Goal: Task Accomplishment & Management: Use online tool/utility

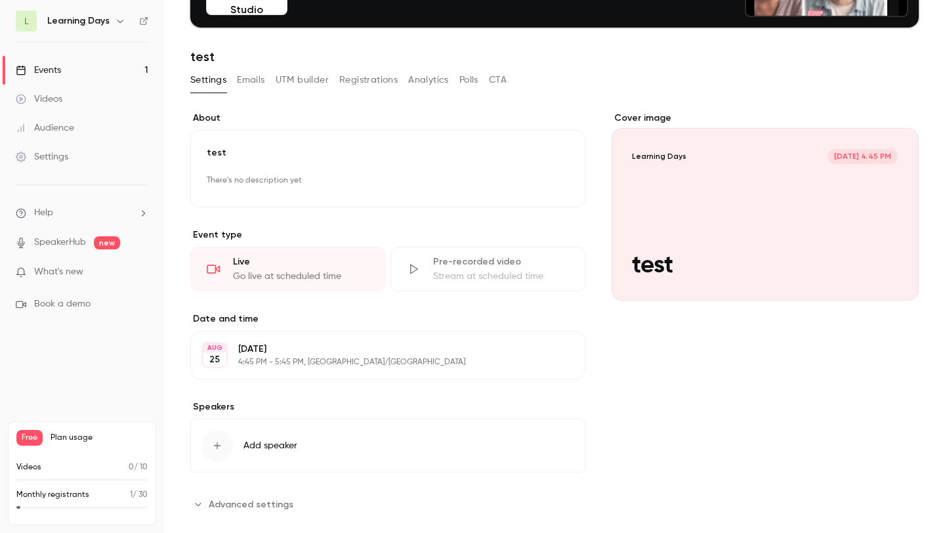
scroll to position [161, 0]
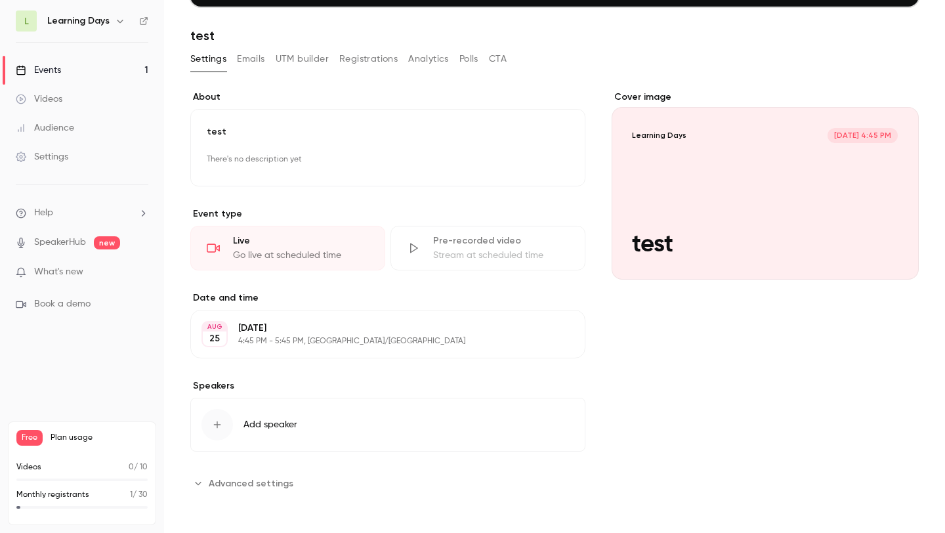
click at [753, 269] on div "Cover image" at bounding box center [765, 185] width 307 height 189
click at [0, 0] on input "Learning Days [DATE] 4:45 PM test" at bounding box center [0, 0] width 0 height 0
click at [898, 255] on icon "Cover image" at bounding box center [895, 256] width 9 height 9
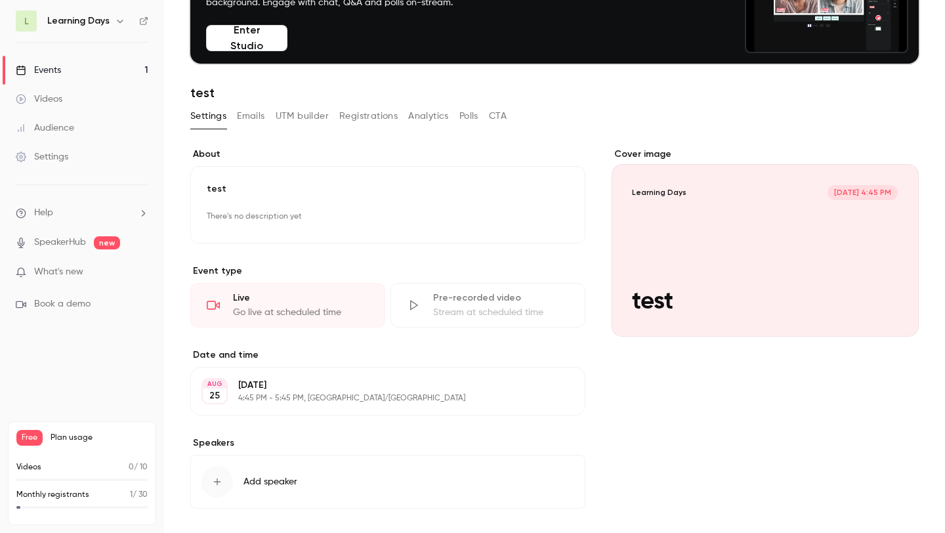
scroll to position [101, 0]
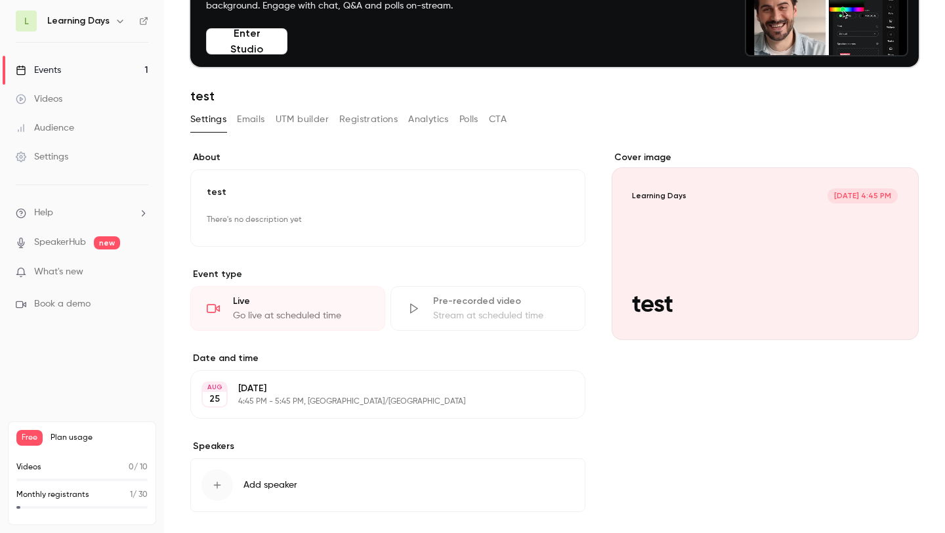
click at [219, 93] on h1 "test" at bounding box center [554, 96] width 728 height 16
click at [214, 93] on h1 "test" at bounding box center [554, 96] width 728 height 16
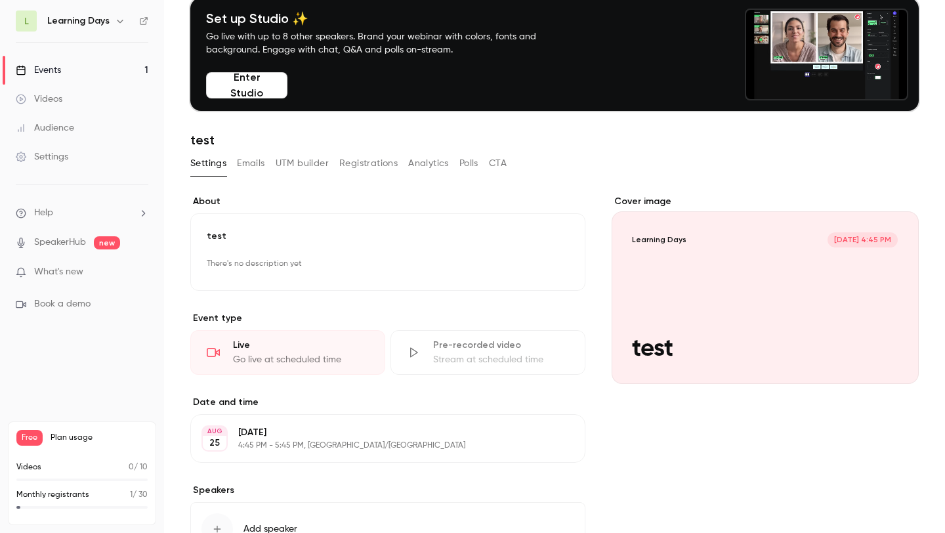
scroll to position [52, 0]
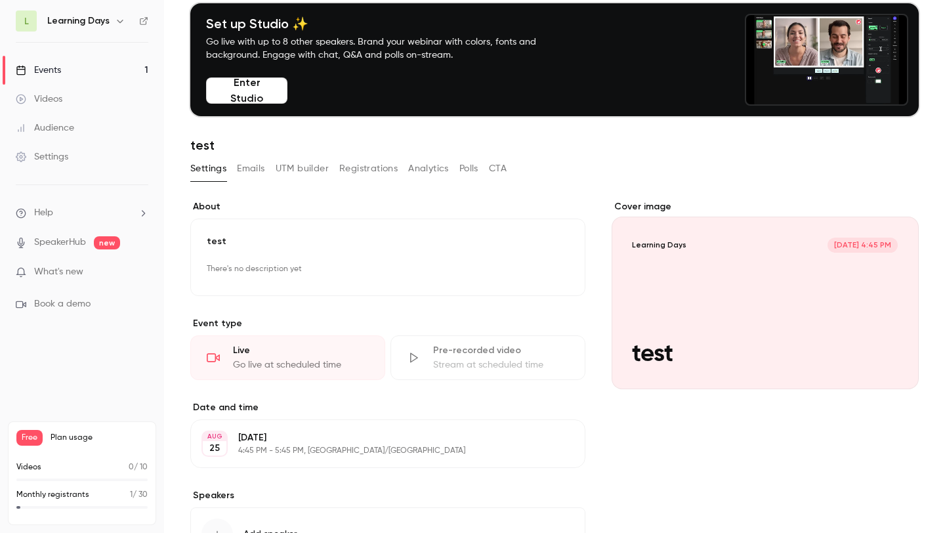
click at [324, 446] on p "4:45 PM - 5:45 PM, [GEOGRAPHIC_DATA]/[GEOGRAPHIC_DATA]" at bounding box center [377, 451] width 278 height 11
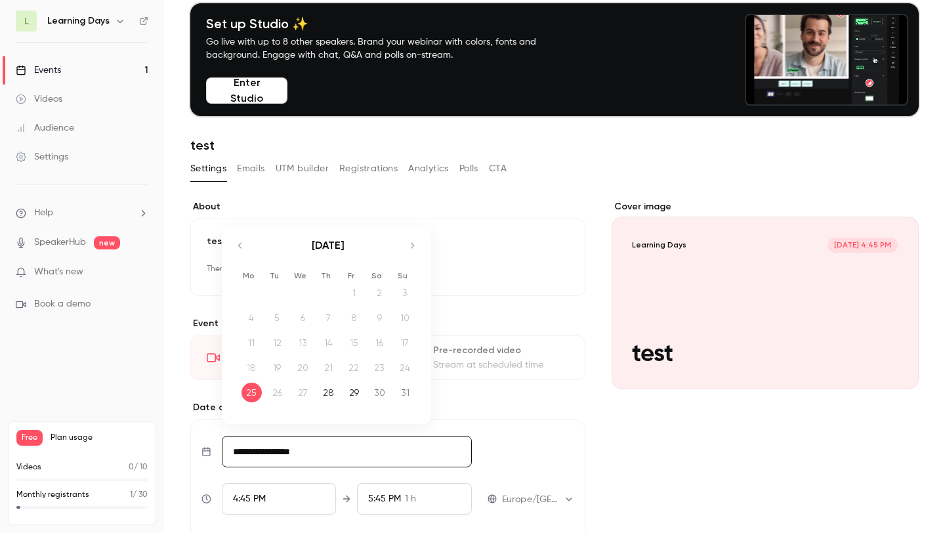
click at [312, 451] on input "**********" at bounding box center [347, 452] width 250 height 32
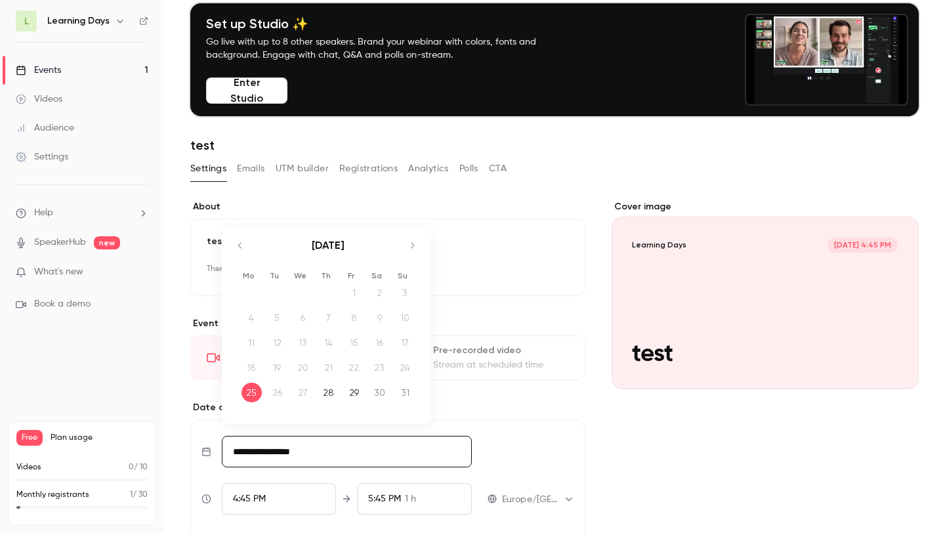
click at [278, 390] on div "26" at bounding box center [277, 393] width 20 height 20
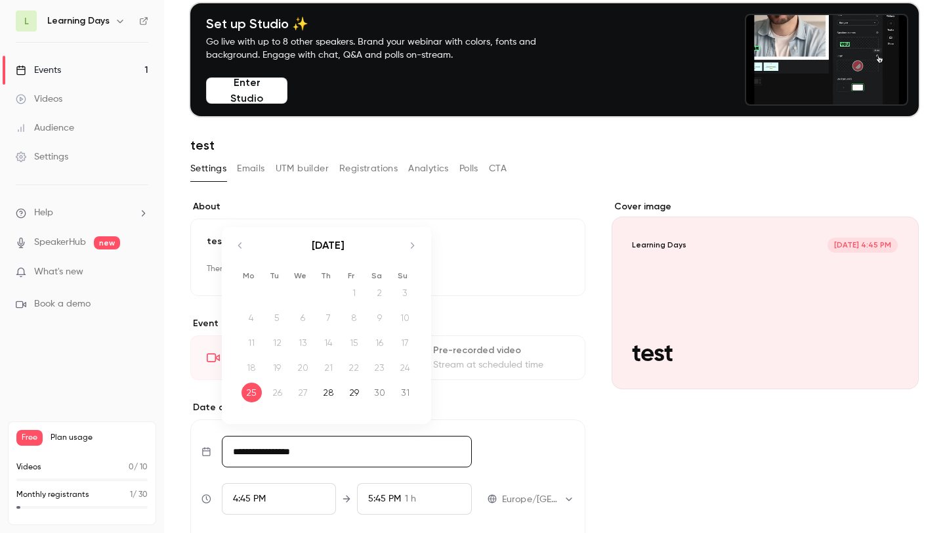
click at [515, 398] on div "**********" at bounding box center [387, 456] width 395 height 513
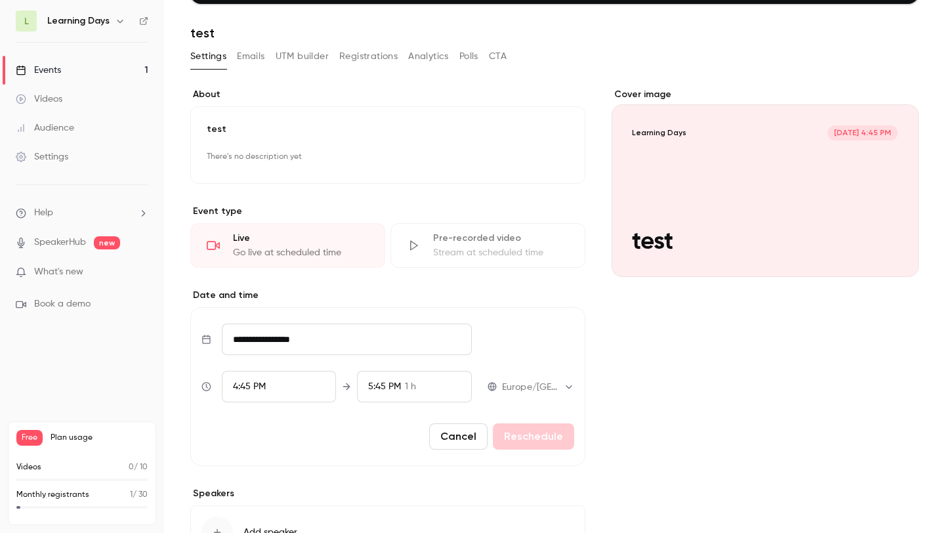
scroll to position [166, 0]
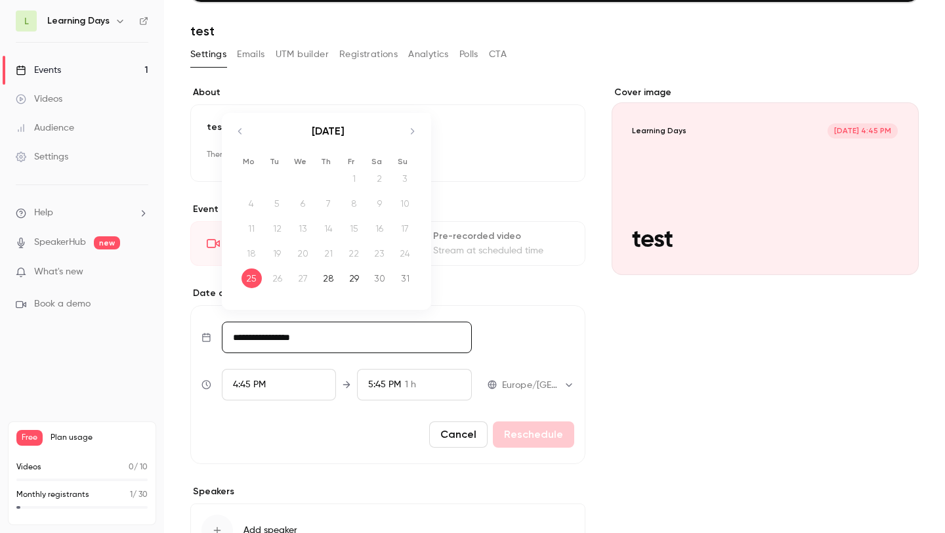
click at [316, 345] on input "**********" at bounding box center [347, 338] width 250 height 32
click at [326, 282] on div "28" at bounding box center [328, 278] width 20 height 20
type input "**********"
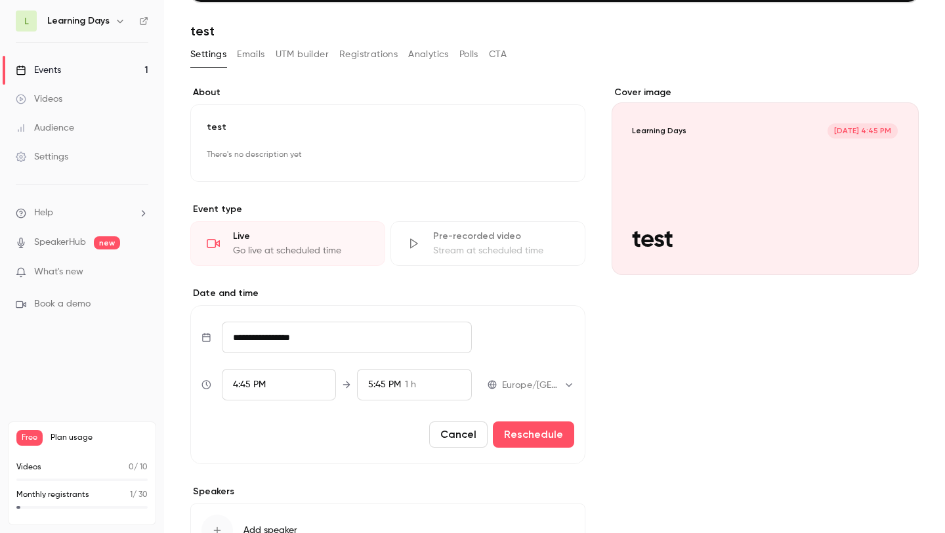
click at [308, 394] on div "4:45 PM" at bounding box center [279, 385] width 115 height 32
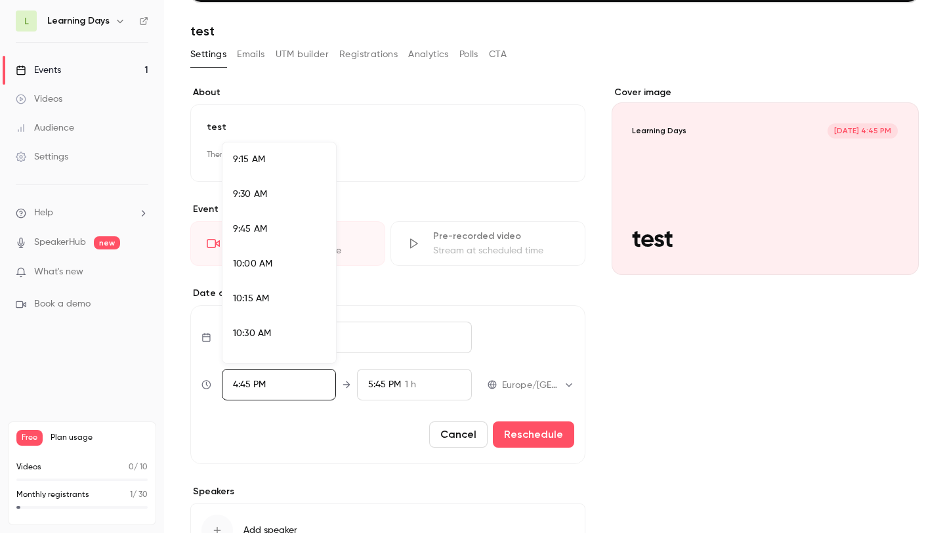
scroll to position [1274, 0]
click at [282, 274] on div "10:00 AM" at bounding box center [279, 277] width 93 height 14
click at [385, 416] on div at bounding box center [472, 266] width 945 height 533
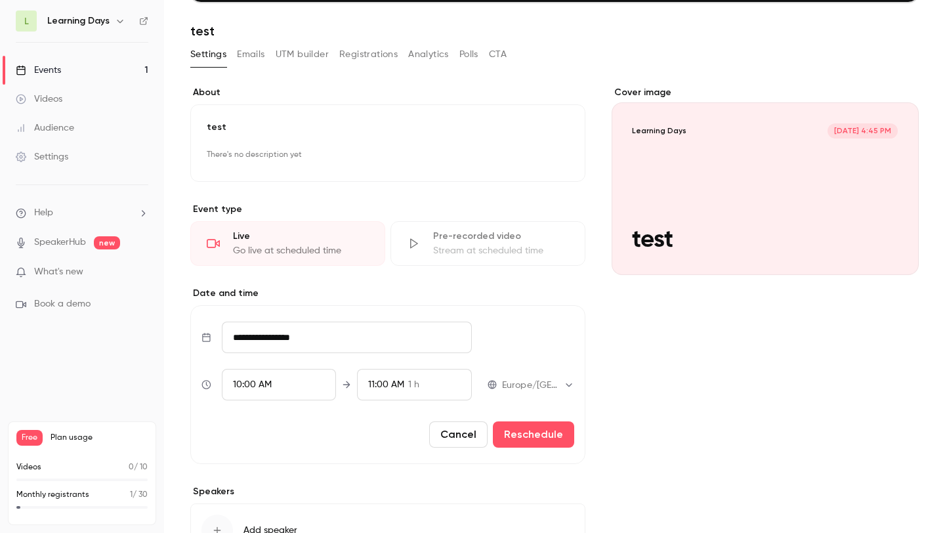
scroll to position [2237, 0]
click at [533, 430] on button "Reschedule" at bounding box center [533, 434] width 81 height 26
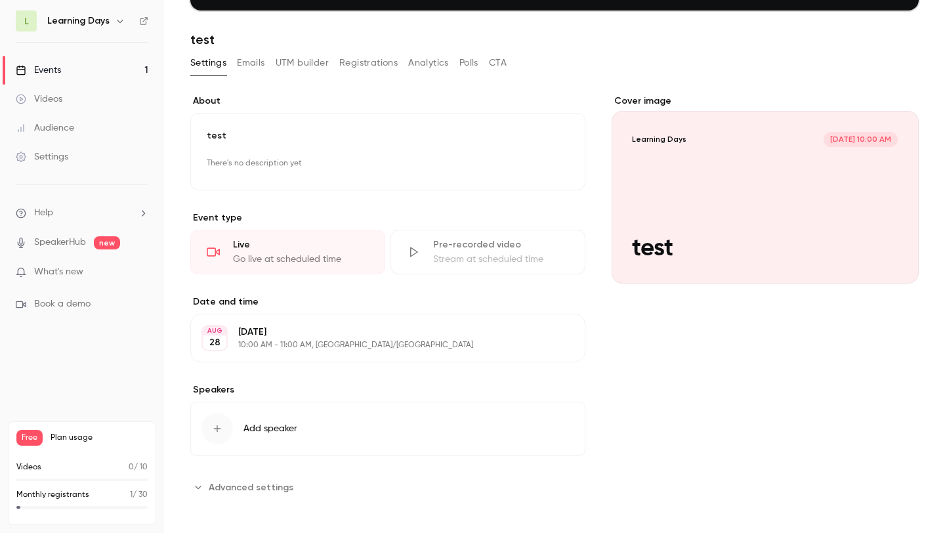
scroll to position [161, 0]
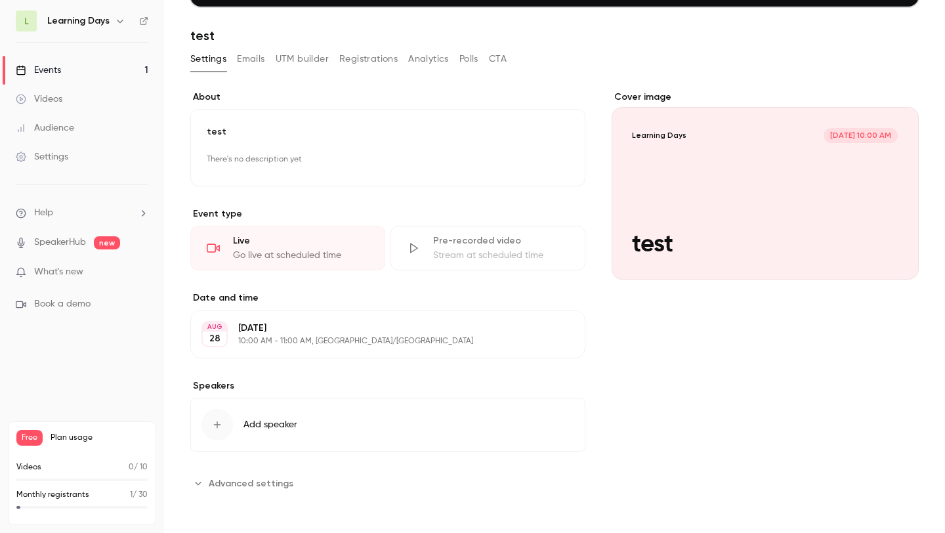
click at [210, 485] on span "Advanced settings" at bounding box center [251, 483] width 85 height 14
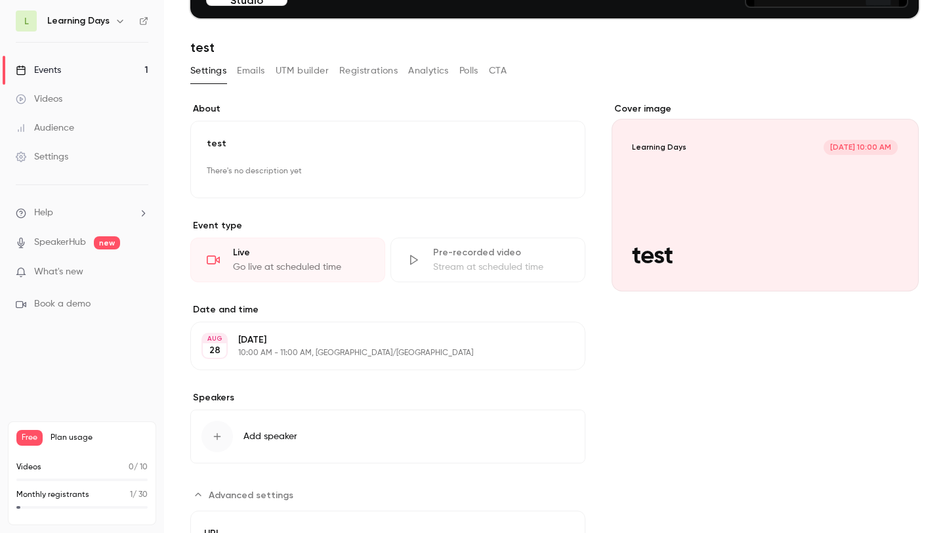
scroll to position [148, 0]
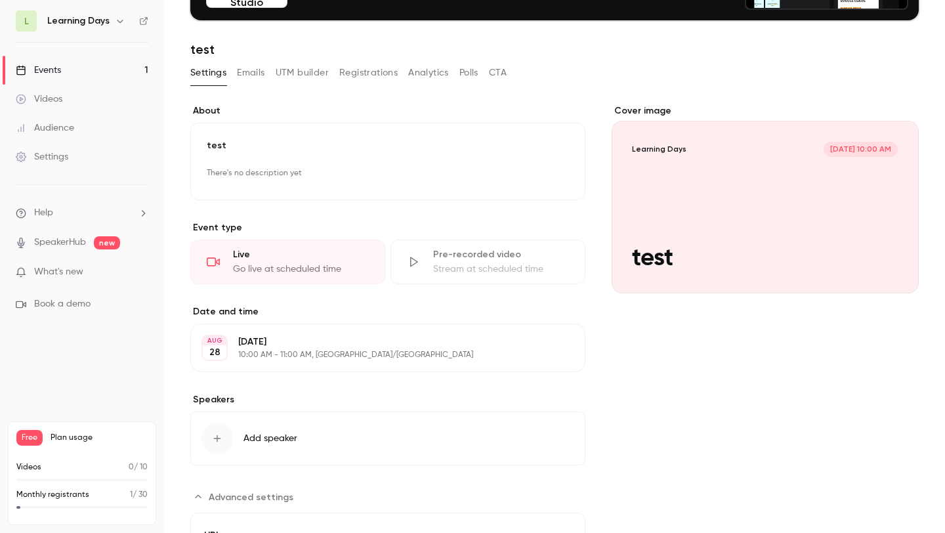
click at [257, 74] on button "Emails" at bounding box center [251, 72] width 28 height 21
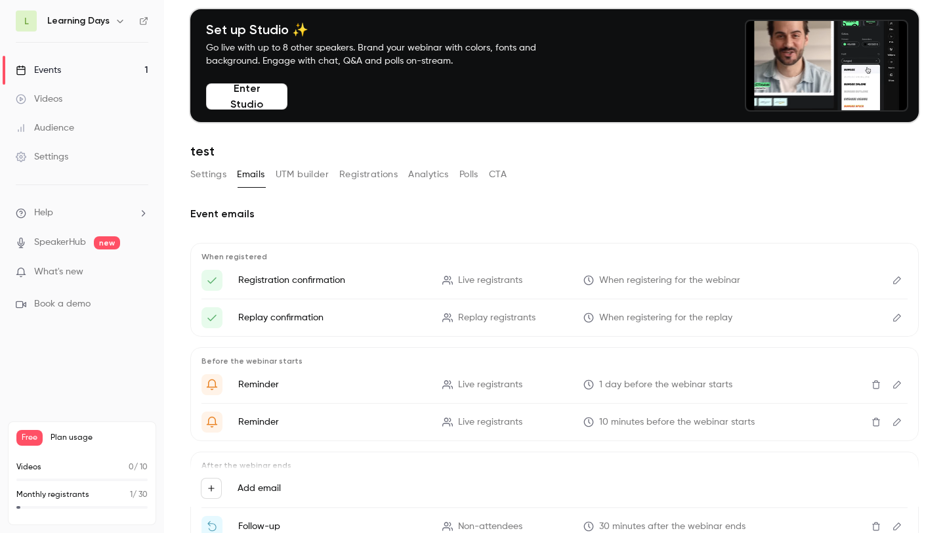
scroll to position [45, 0]
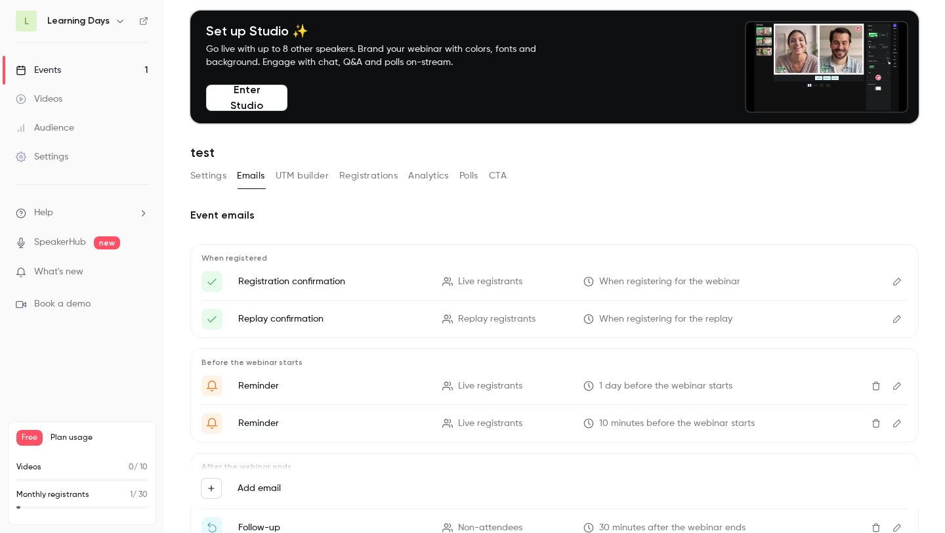
click at [629, 379] on span "1 day before the webinar starts" at bounding box center [665, 386] width 133 height 14
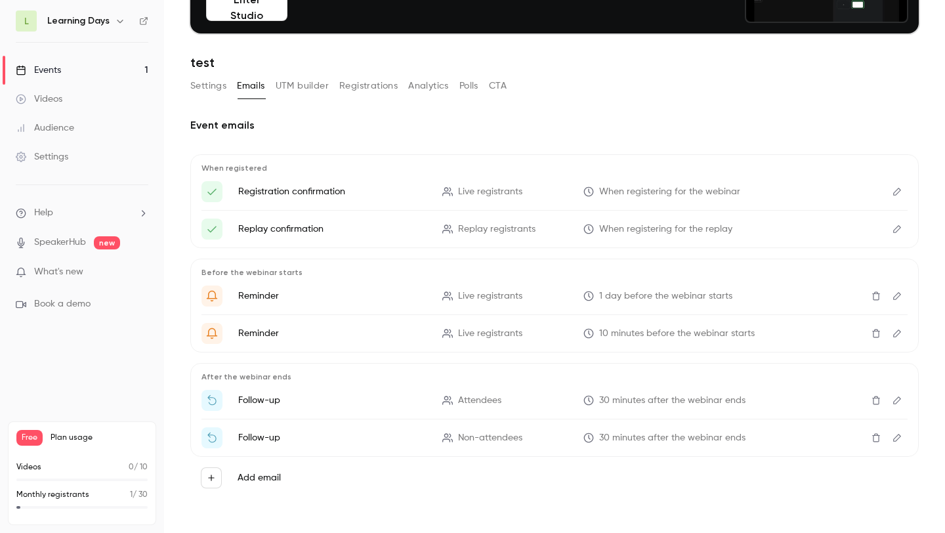
click at [893, 297] on icon "Edit" at bounding box center [897, 295] width 11 height 9
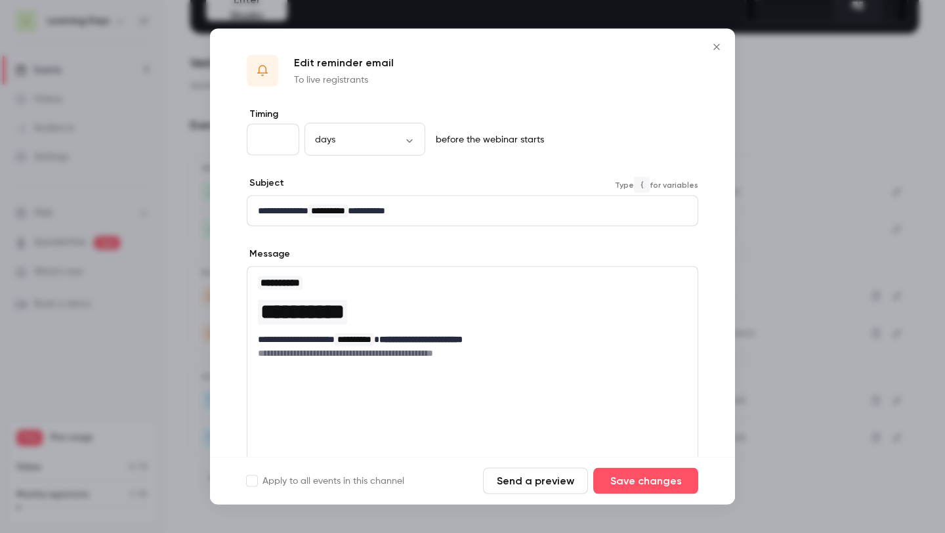
click at [404, 207] on p "**********" at bounding box center [472, 211] width 429 height 14
click at [284, 135] on input "*" at bounding box center [273, 140] width 53 height 32
click at [282, 137] on input "*" at bounding box center [273, 140] width 53 height 32
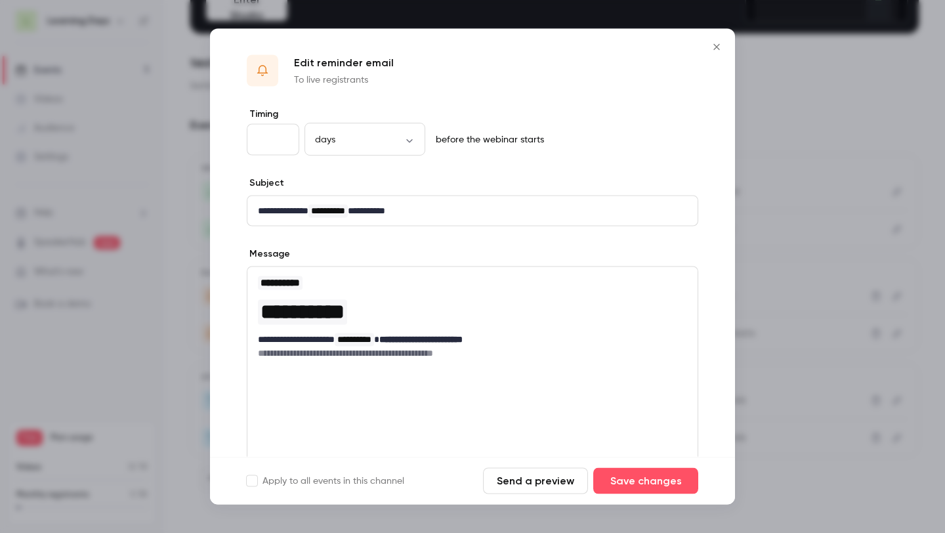
click at [282, 137] on input "*" at bounding box center [273, 140] width 53 height 32
type input "*"
click at [282, 137] on input "*" at bounding box center [273, 140] width 53 height 32
click at [651, 488] on button "Save changes" at bounding box center [645, 481] width 105 height 26
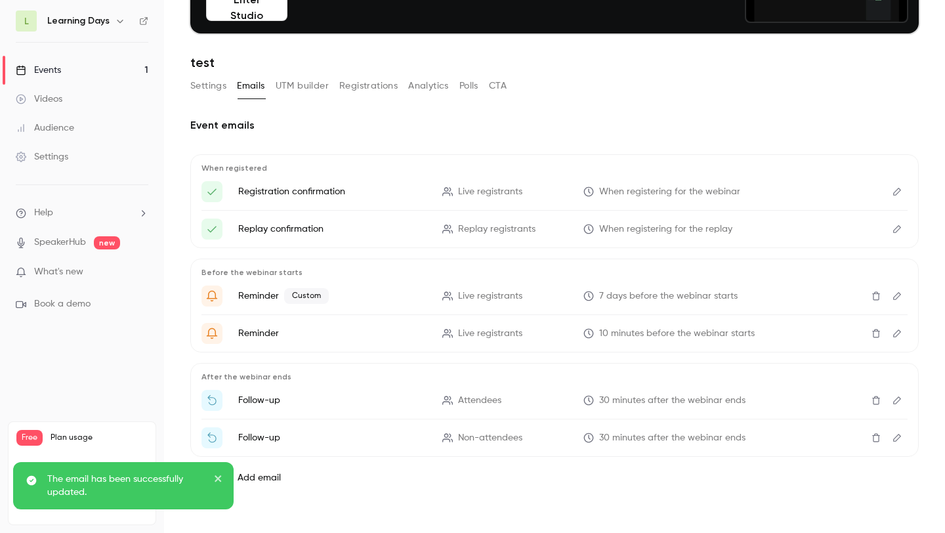
click at [894, 333] on icon "Edit" at bounding box center [897, 333] width 11 height 9
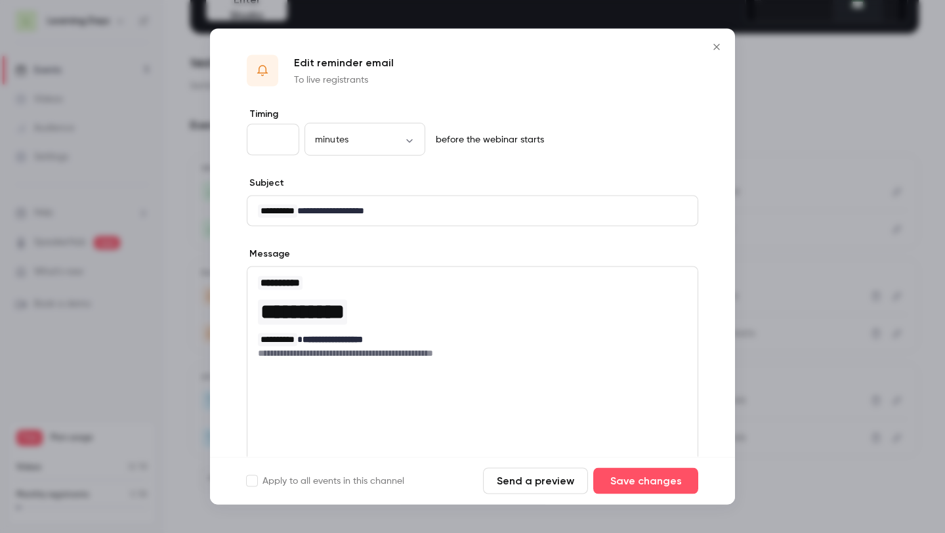
click at [280, 149] on input "**" at bounding box center [273, 140] width 53 height 32
click at [280, 137] on input "**" at bounding box center [273, 140] width 53 height 32
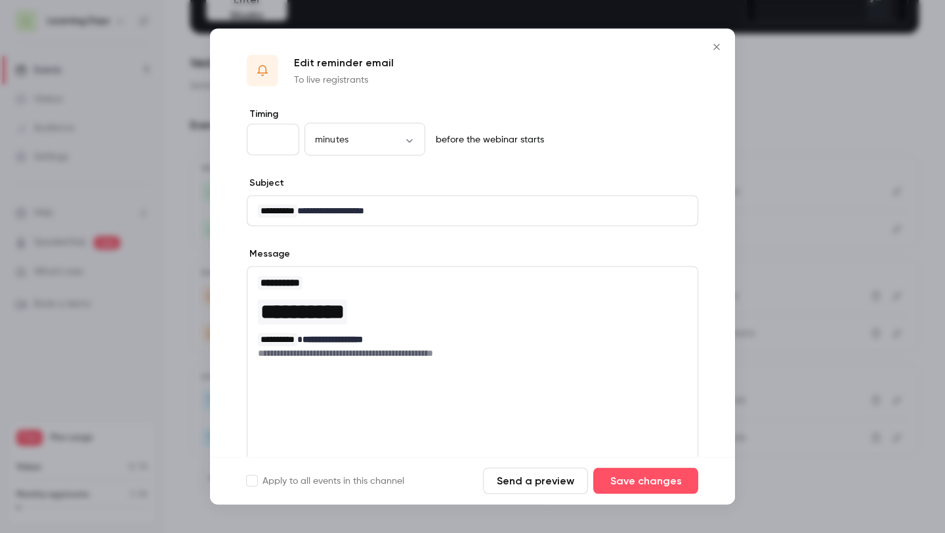
click at [280, 137] on input "**" at bounding box center [273, 140] width 53 height 32
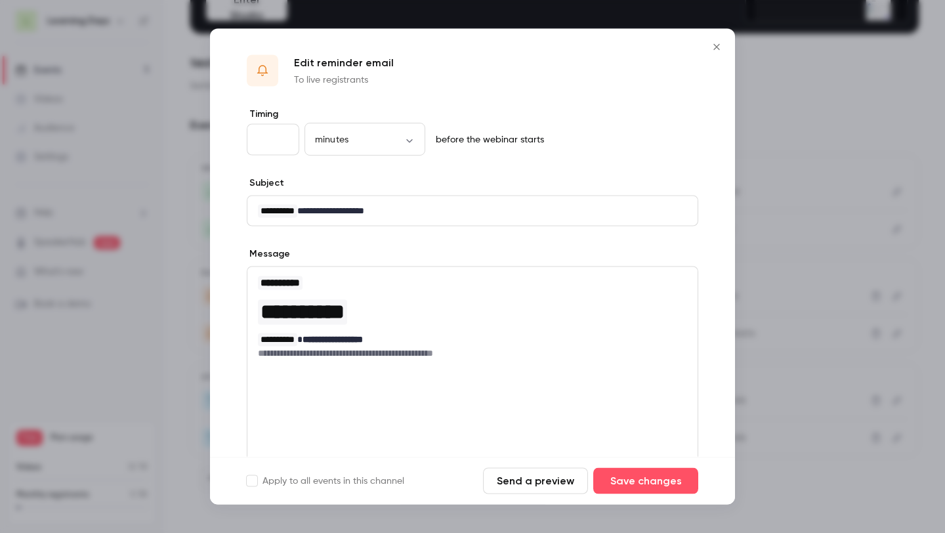
click at [280, 137] on input "**" at bounding box center [273, 140] width 53 height 32
type input "**"
click at [279, 137] on input "**" at bounding box center [273, 140] width 53 height 32
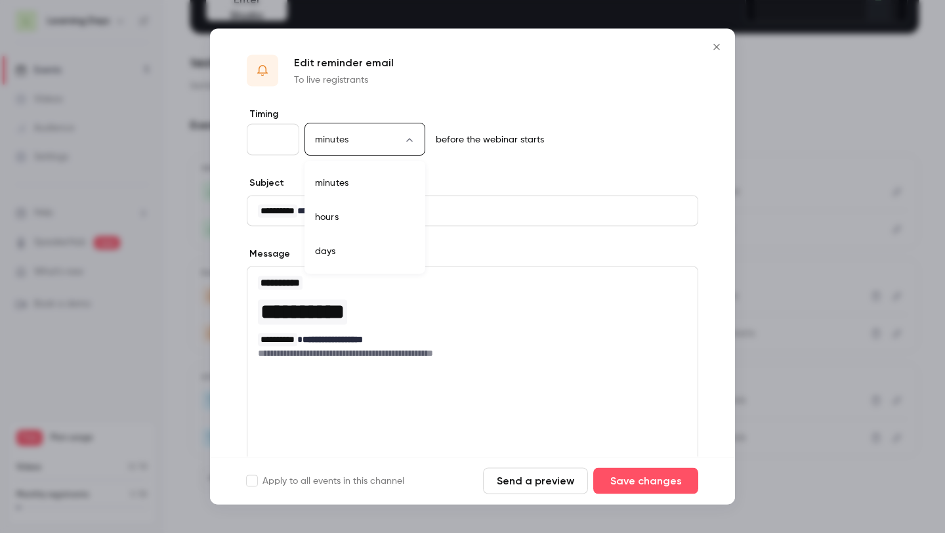
click at [327, 145] on body "L Learning Days Events 1 Videos Audience Settings Help SpeakerHub new What's ne…" at bounding box center [472, 266] width 945 height 533
click at [338, 222] on li "hours" at bounding box center [365, 217] width 121 height 34
type input "*****"
drag, startPoint x: 282, startPoint y: 138, endPoint x: 238, endPoint y: 138, distance: 44.0
click at [247, 138] on input "**" at bounding box center [273, 140] width 53 height 32
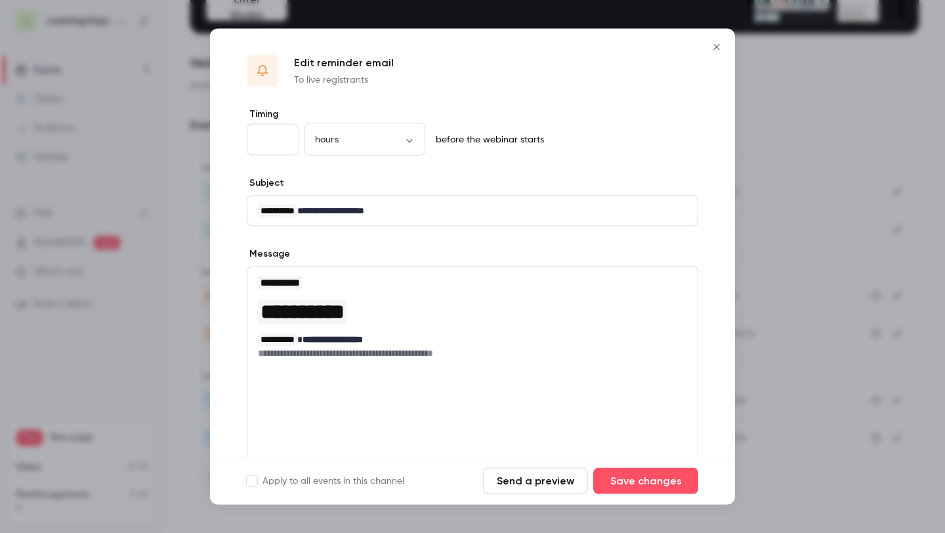
click at [261, 137] on input "**" at bounding box center [273, 140] width 53 height 32
drag, startPoint x: 267, startPoint y: 138, endPoint x: 251, endPoint y: 138, distance: 15.8
click at [251, 138] on input "**" at bounding box center [273, 140] width 53 height 32
type input "*"
click at [392, 179] on div "Subject Type { for variables" at bounding box center [473, 185] width 452 height 16
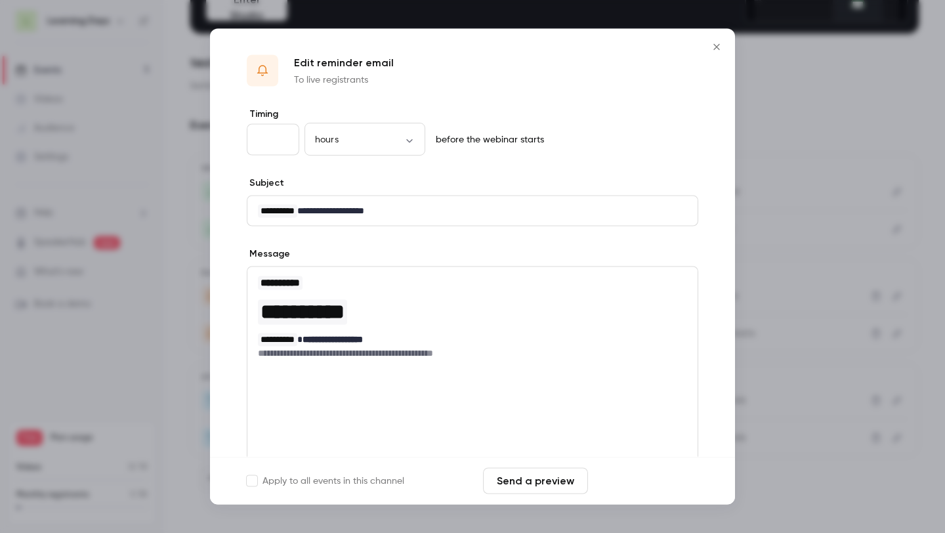
click at [607, 480] on button "Save changes" at bounding box center [645, 481] width 105 height 26
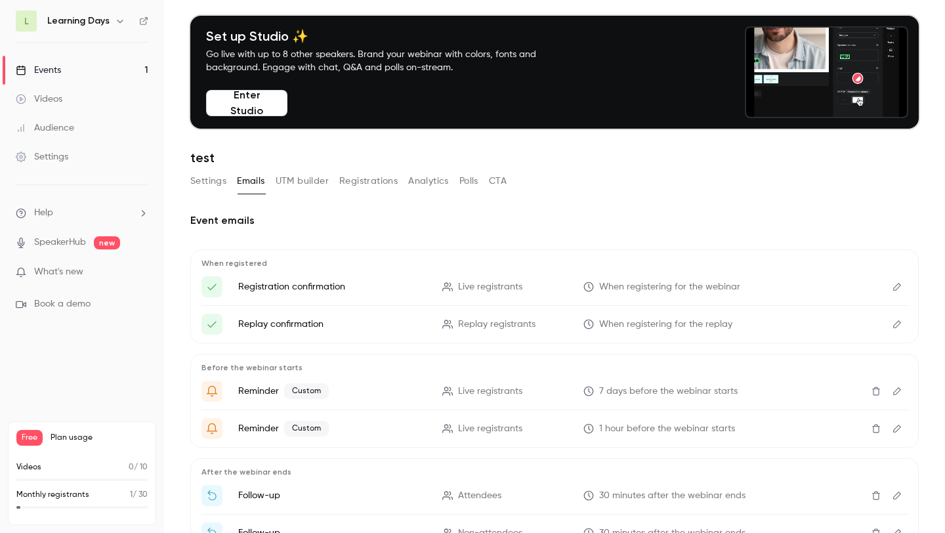
scroll to position [0, 0]
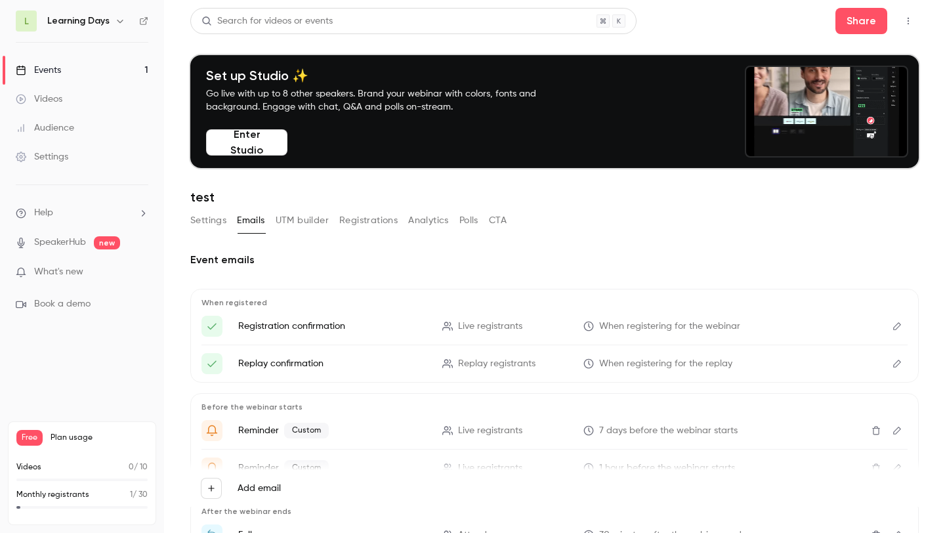
click at [56, 71] on div "Events" at bounding box center [38, 70] width 45 height 13
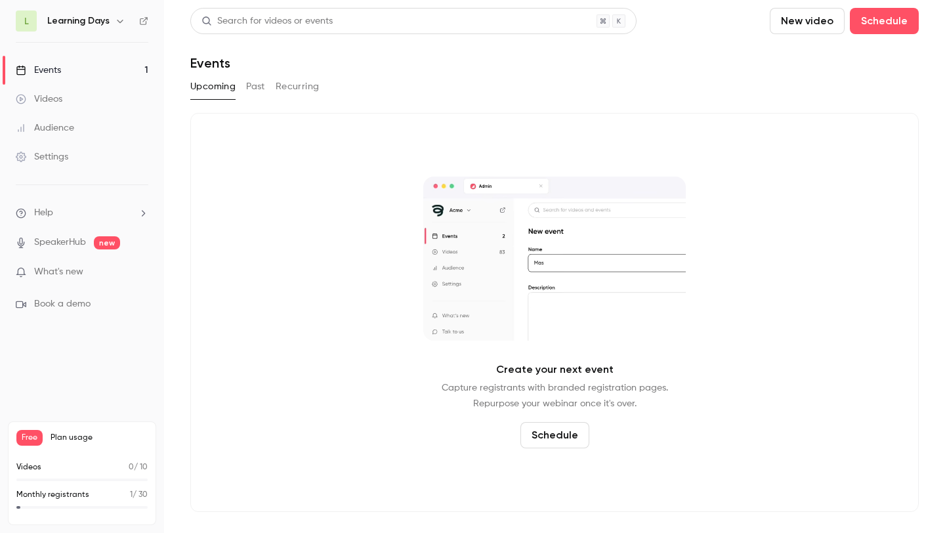
click at [259, 79] on button "Past" at bounding box center [255, 86] width 19 height 21
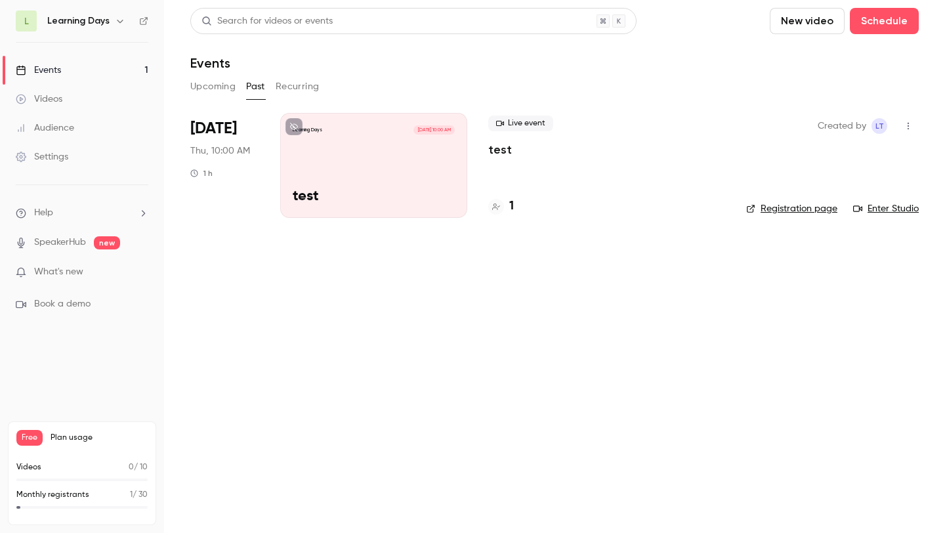
click at [296, 84] on button "Recurring" at bounding box center [298, 86] width 44 height 21
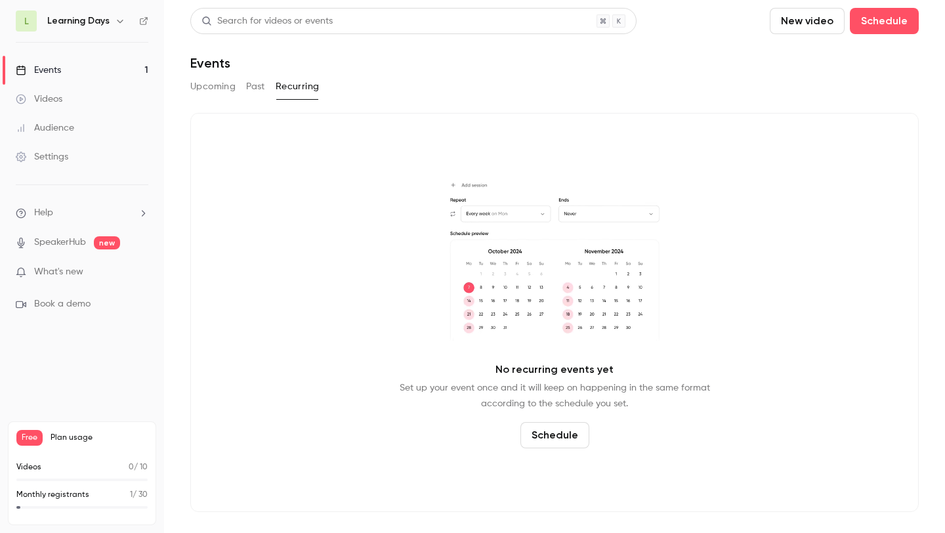
click at [264, 85] on button "Past" at bounding box center [255, 86] width 19 height 21
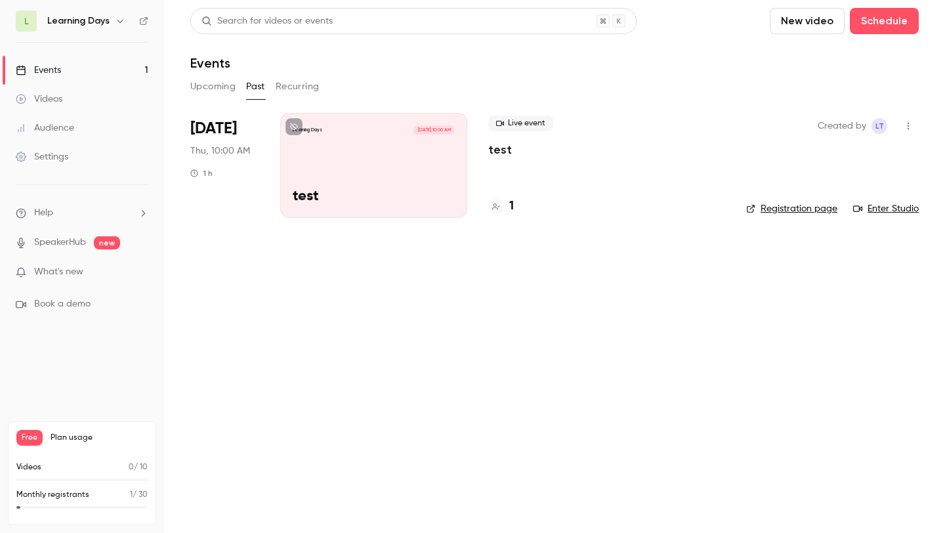
click at [584, 191] on div "Live event test 1" at bounding box center [606, 165] width 237 height 105
click at [908, 126] on icon "button" at bounding box center [908, 126] width 1 height 7
click at [738, 333] on div at bounding box center [472, 266] width 945 height 533
click at [297, 175] on div "Learning Days [DATE] 10:00 AM test" at bounding box center [373, 165] width 187 height 105
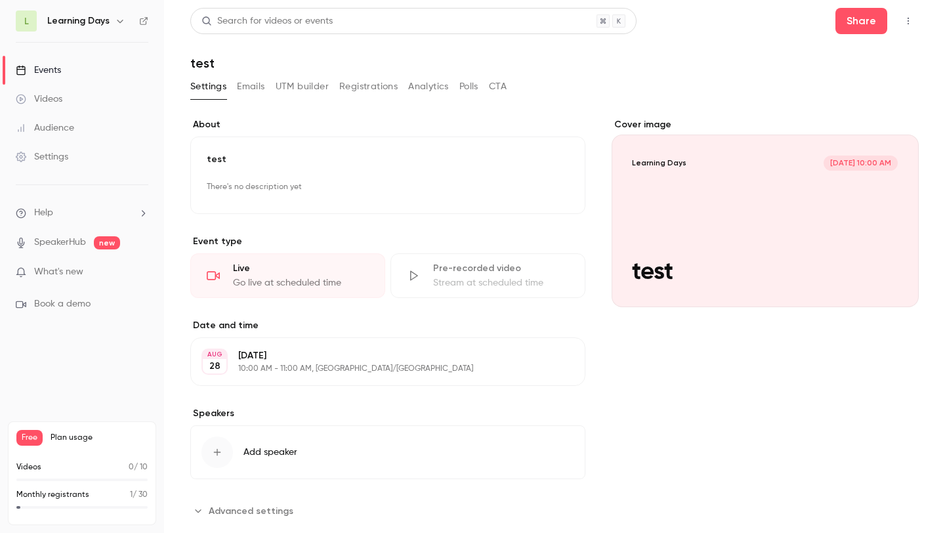
click at [253, 91] on button "Emails" at bounding box center [251, 86] width 28 height 21
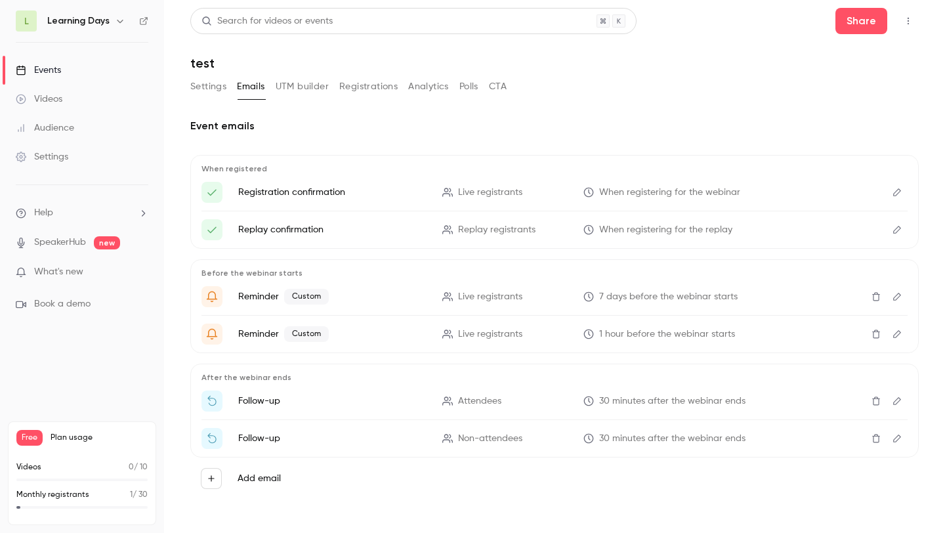
click at [296, 87] on button "UTM builder" at bounding box center [302, 86] width 53 height 21
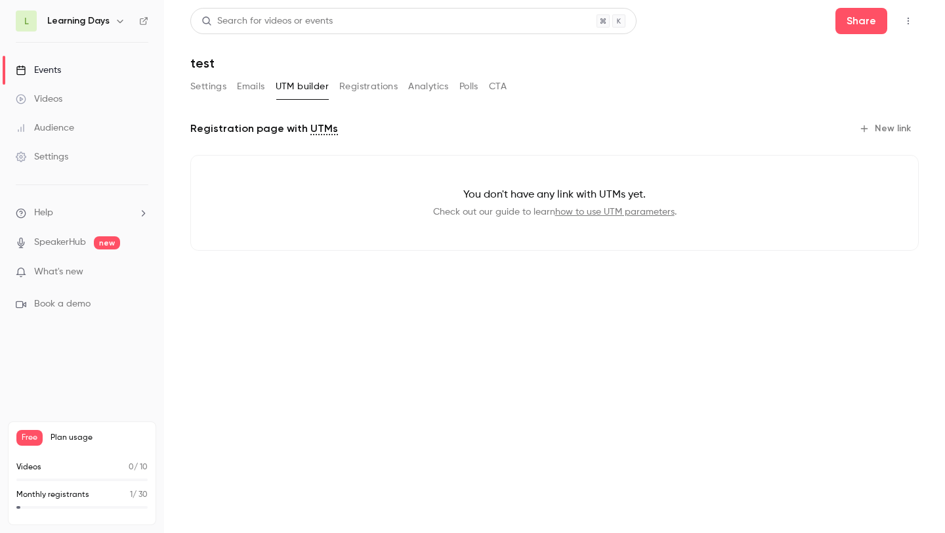
click at [346, 85] on button "Registrations" at bounding box center [368, 86] width 58 height 21
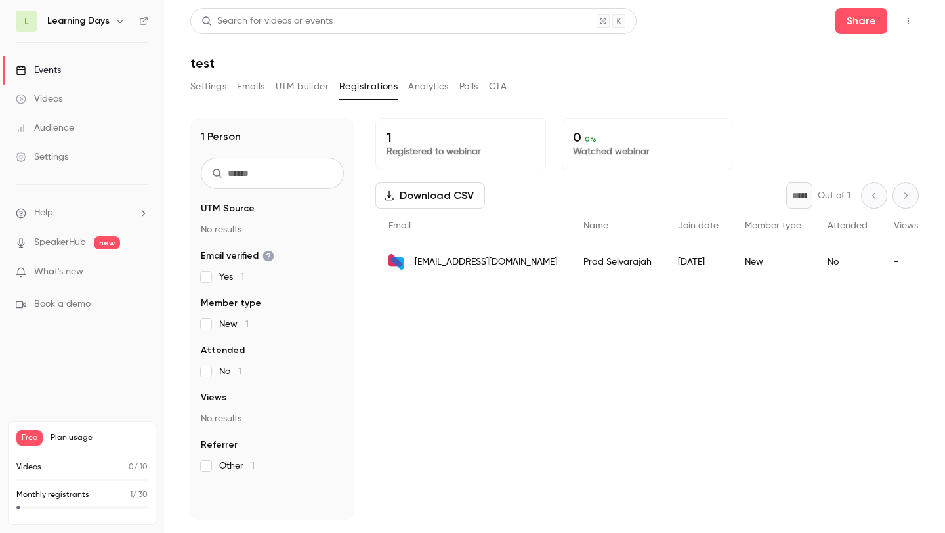
click at [427, 83] on button "Analytics" at bounding box center [428, 86] width 41 height 21
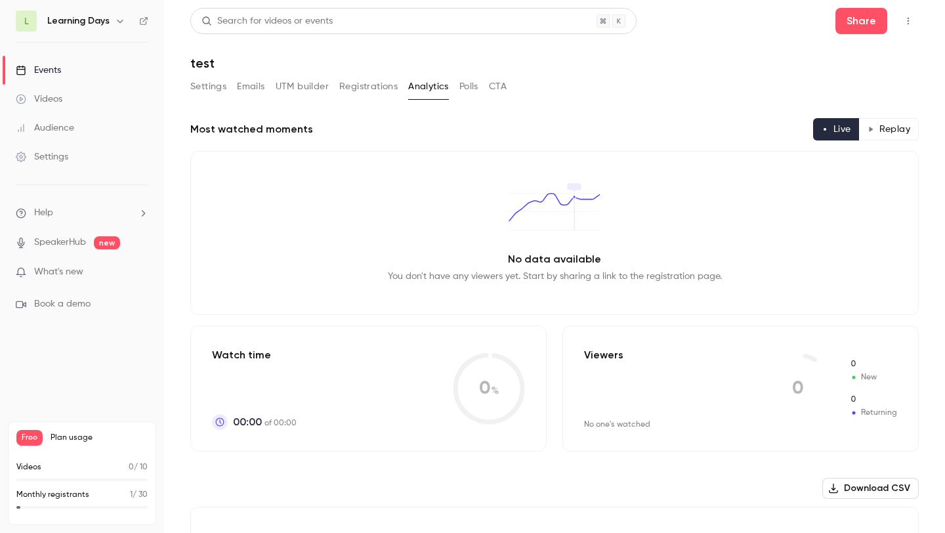
click at [469, 85] on button "Polls" at bounding box center [468, 86] width 19 height 21
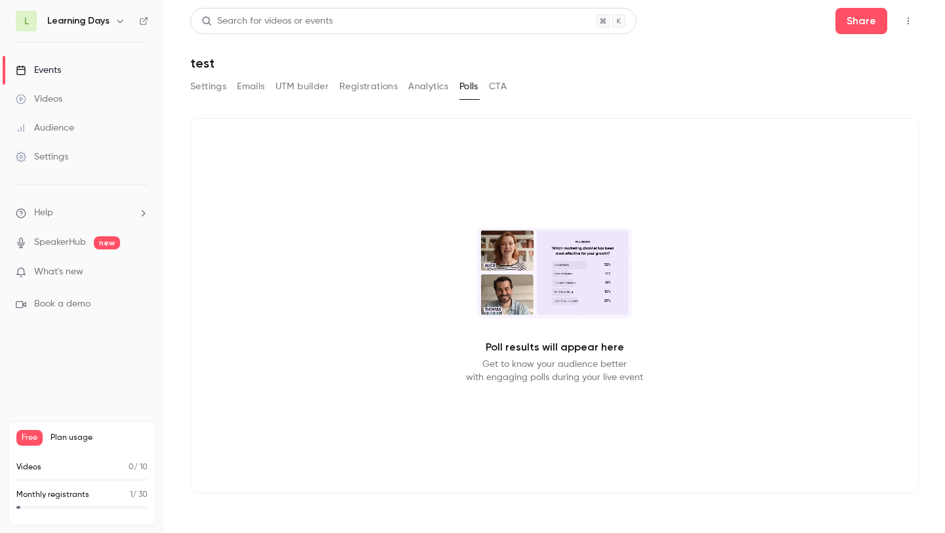
click at [493, 85] on button "CTA" at bounding box center [498, 86] width 18 height 21
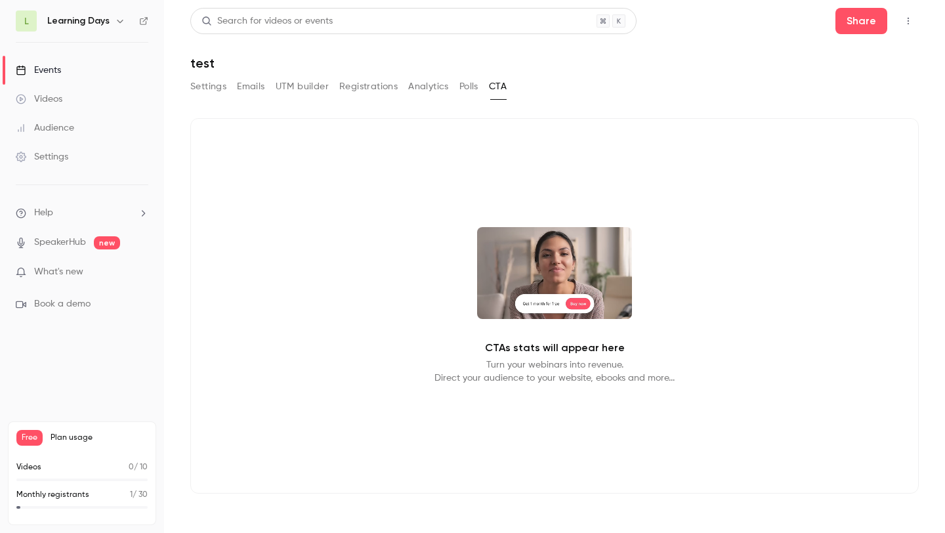
click at [271, 74] on div "Search for videos or events Share test Settings Emails UTM builder Registration…" at bounding box center [554, 266] width 728 height 517
click at [200, 85] on button "Settings" at bounding box center [208, 86] width 36 height 21
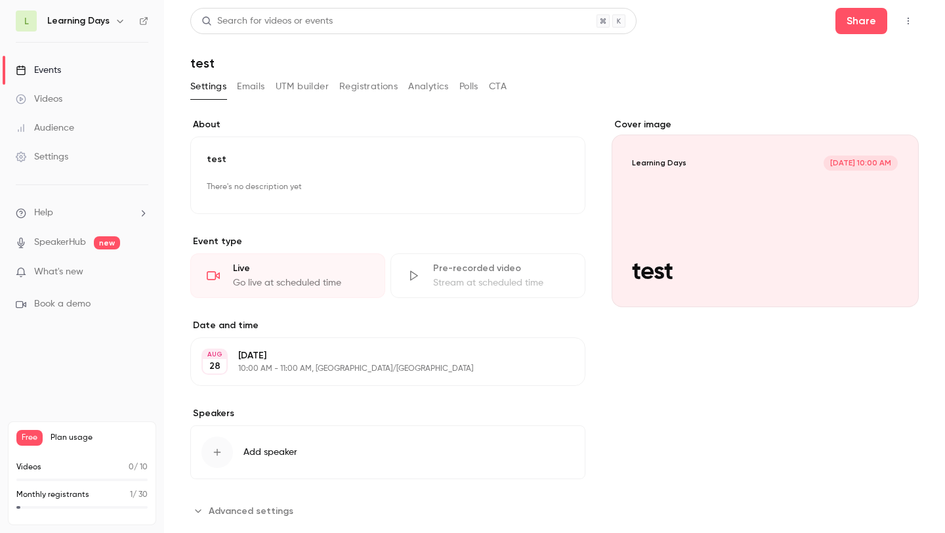
click at [62, 102] on div "Videos" at bounding box center [39, 99] width 47 height 13
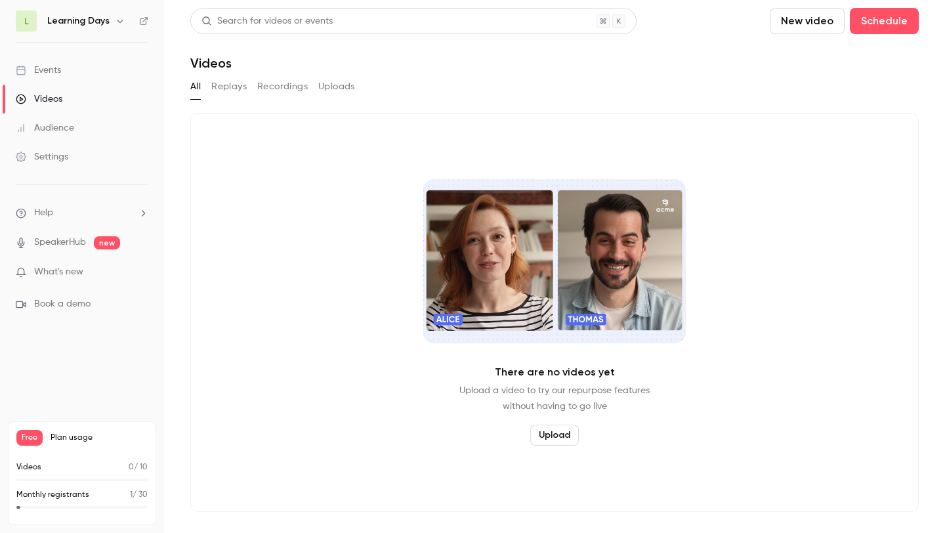
click at [64, 78] on link "Events" at bounding box center [82, 70] width 164 height 29
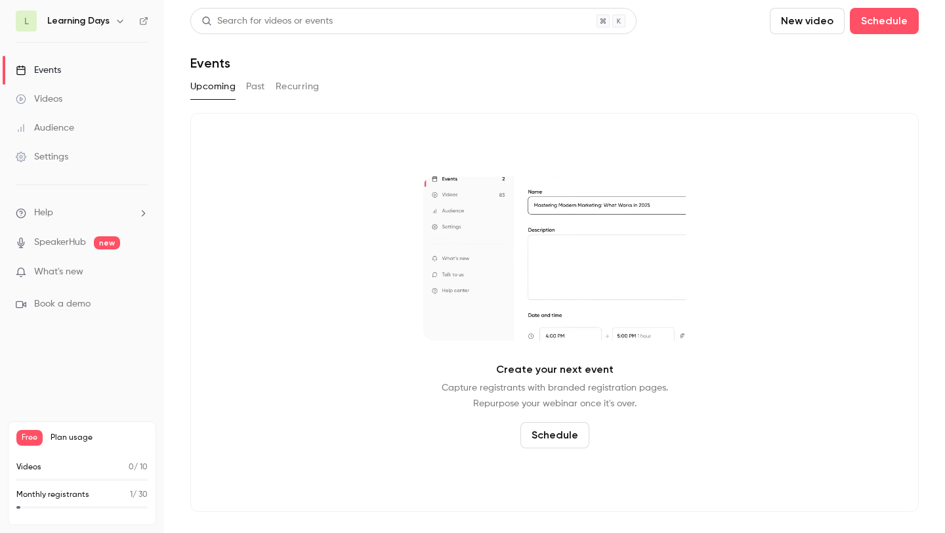
click at [72, 102] on link "Videos" at bounding box center [82, 99] width 164 height 29
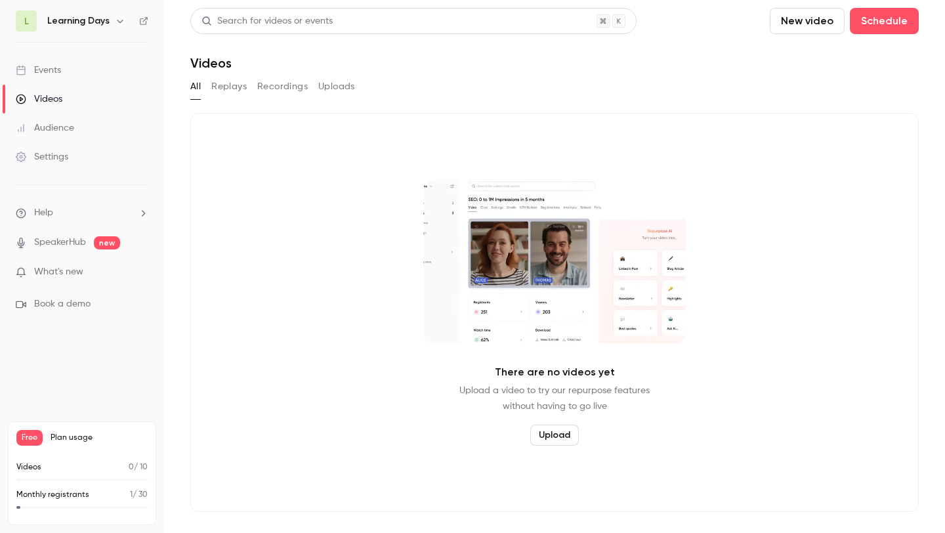
click at [49, 123] on div "Audience" at bounding box center [45, 127] width 58 height 13
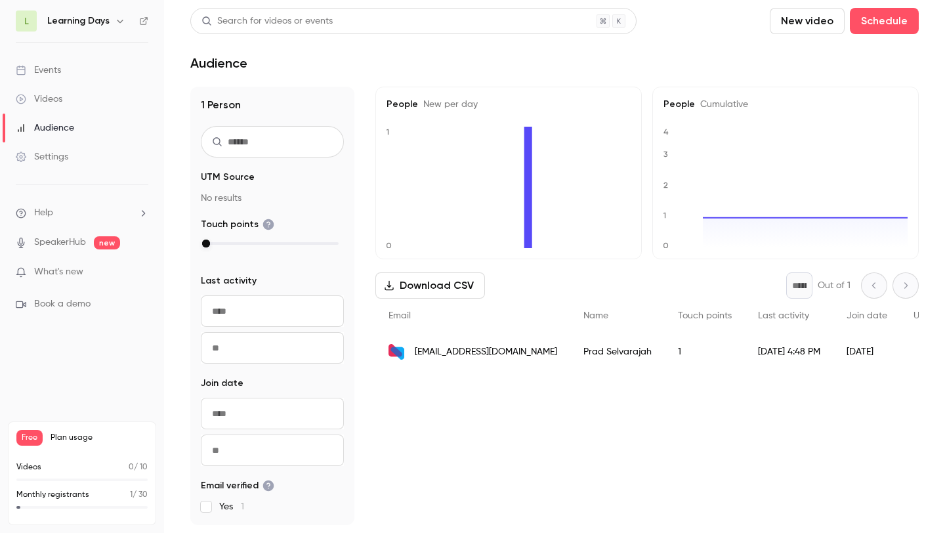
click at [70, 76] on link "Events" at bounding box center [82, 70] width 164 height 29
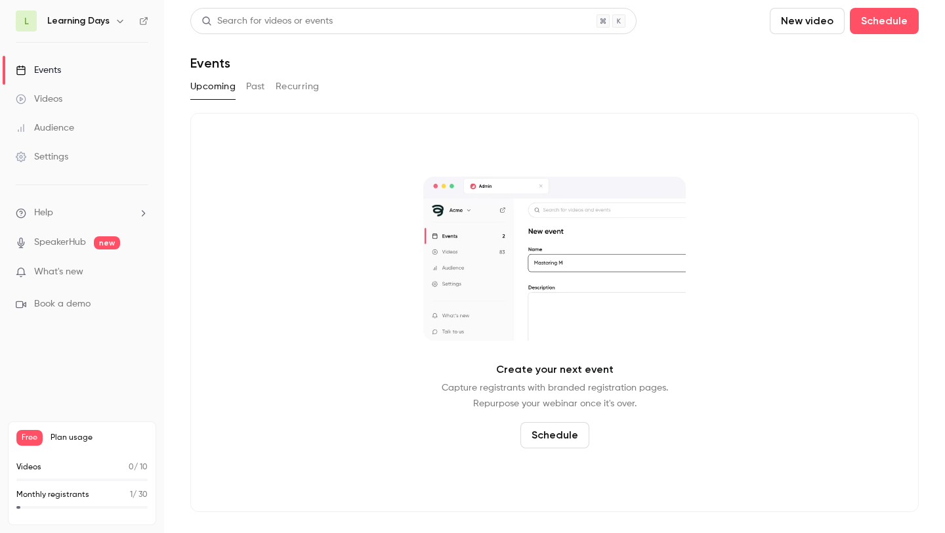
click at [45, 251] on ul "Help SpeakerHub new What's new Book a demo" at bounding box center [82, 258] width 164 height 147
click at [64, 94] on link "Videos" at bounding box center [82, 99] width 164 height 29
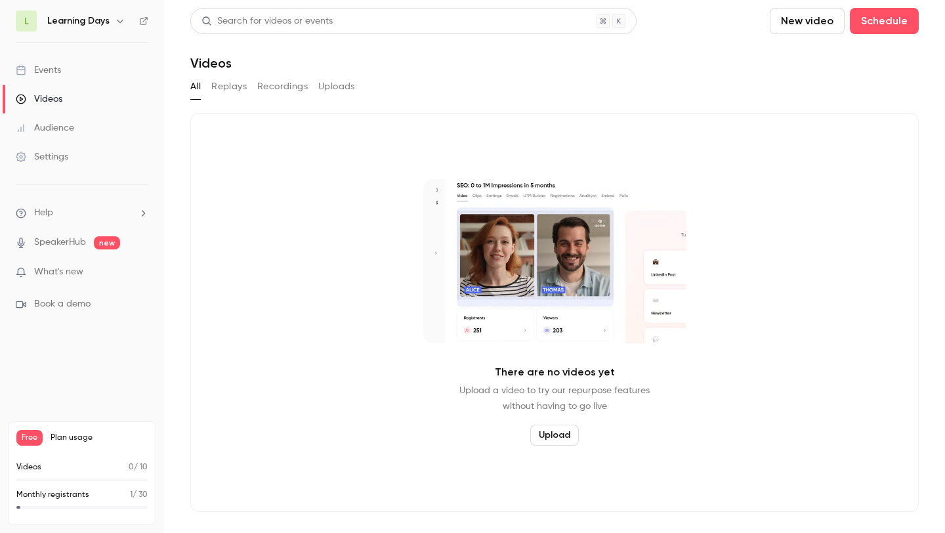
click at [56, 134] on div "Audience" at bounding box center [45, 127] width 58 height 13
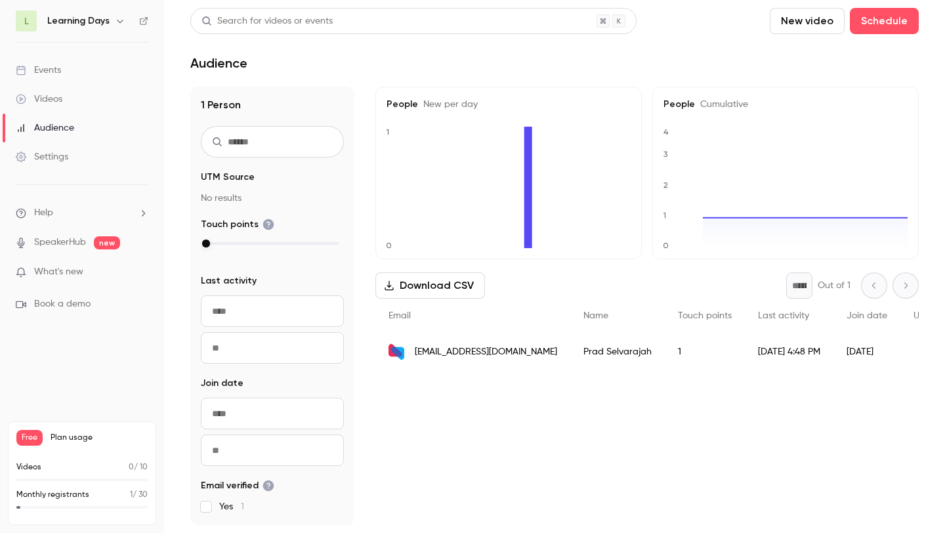
click at [57, 242] on link "SpeakerHub" at bounding box center [60, 243] width 52 height 14
click at [32, 29] on span "L" at bounding box center [26, 21] width 21 height 21
click at [50, 24] on h6 "Learning Days" at bounding box center [78, 20] width 62 height 13
click at [66, 24] on h6 "Learning Days" at bounding box center [78, 20] width 62 height 13
click at [63, 85] on link "Videos" at bounding box center [82, 99] width 164 height 29
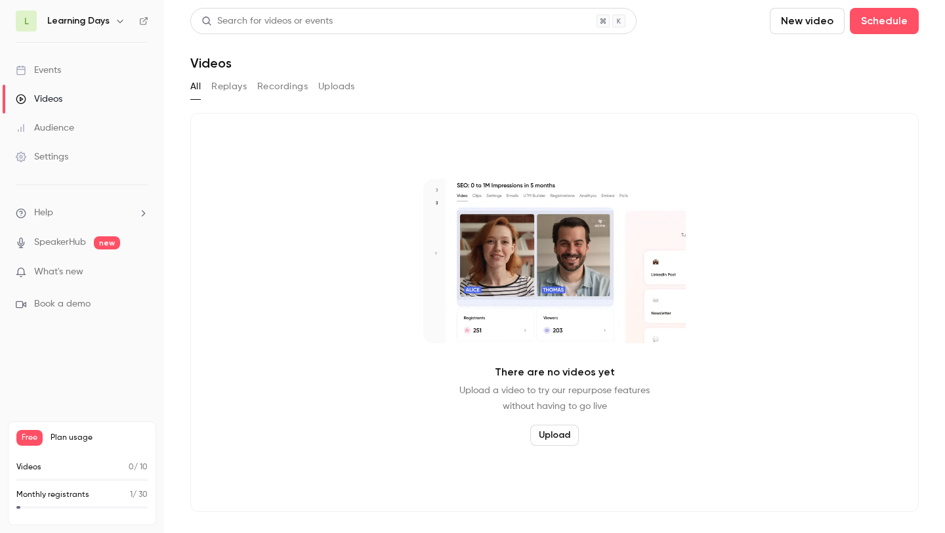
click at [63, 75] on link "Events" at bounding box center [82, 70] width 164 height 29
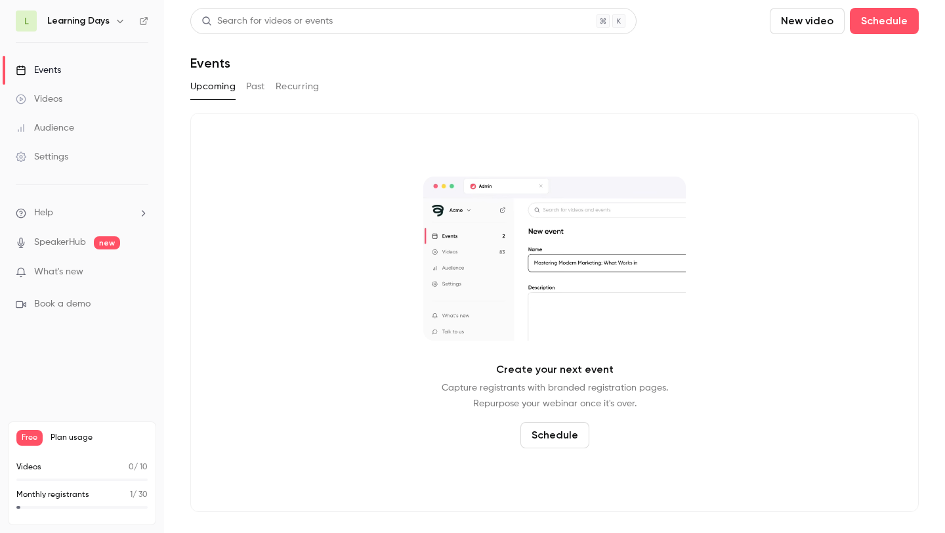
click at [262, 85] on button "Past" at bounding box center [255, 86] width 19 height 21
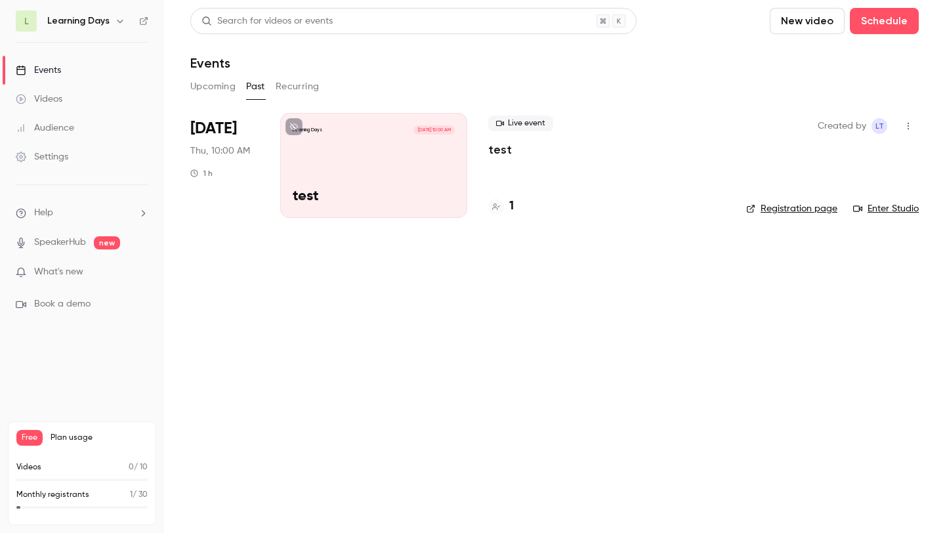
click at [290, 84] on button "Recurring" at bounding box center [298, 86] width 44 height 21
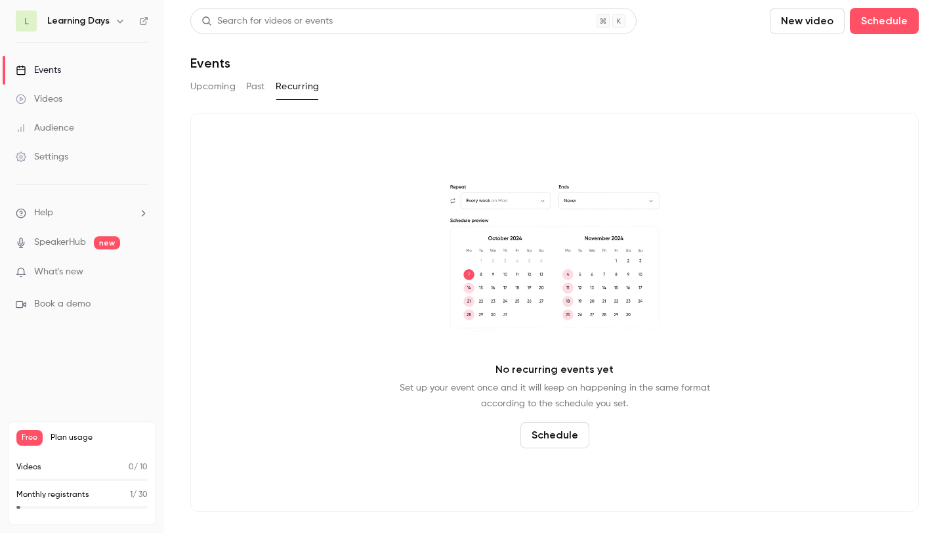
click at [269, 95] on div "Upcoming Past Recurring" at bounding box center [554, 86] width 728 height 21
click at [262, 89] on button "Past" at bounding box center [255, 86] width 19 height 21
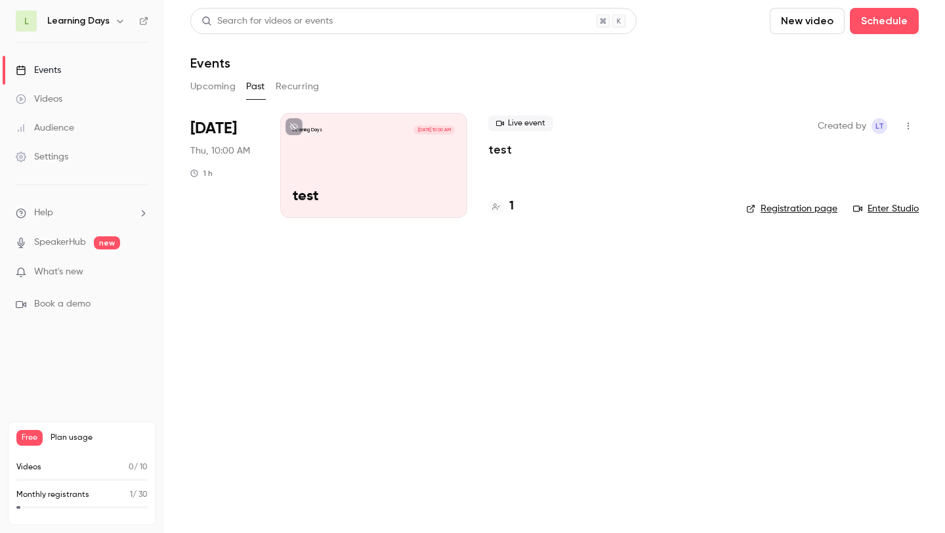
click at [421, 153] on div "Learning Days [DATE] 10:00 AM test" at bounding box center [373, 165] width 187 height 105
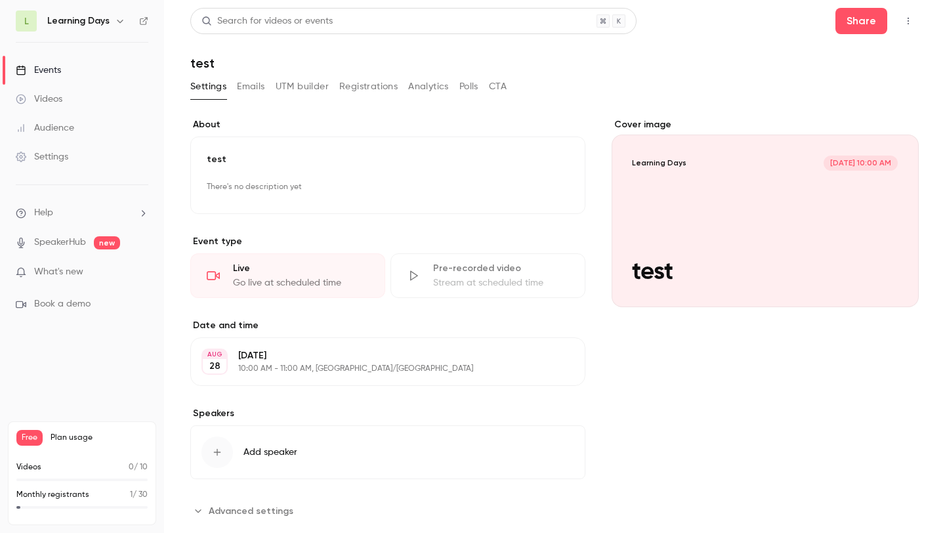
scroll to position [1, 0]
click at [522, 238] on p "Event type" at bounding box center [387, 240] width 395 height 13
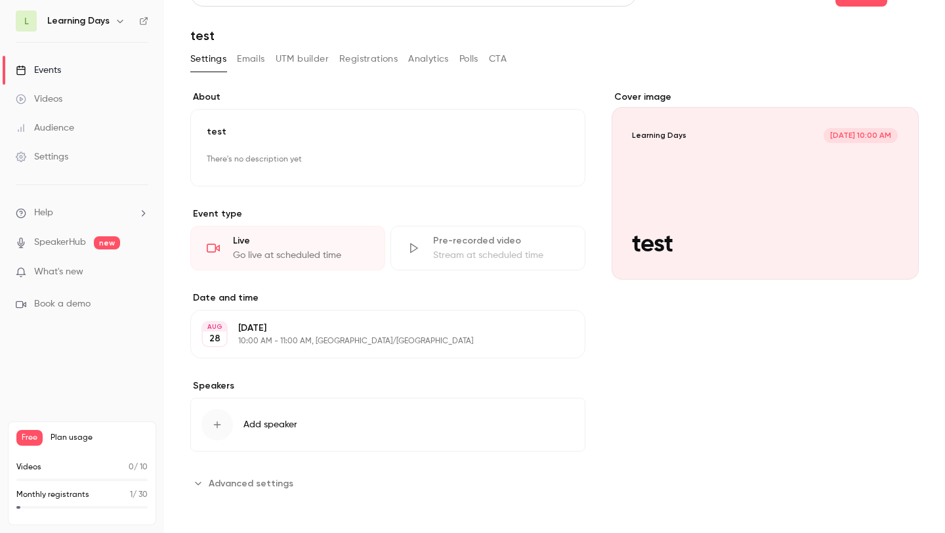
click at [249, 62] on button "Emails" at bounding box center [251, 59] width 28 height 21
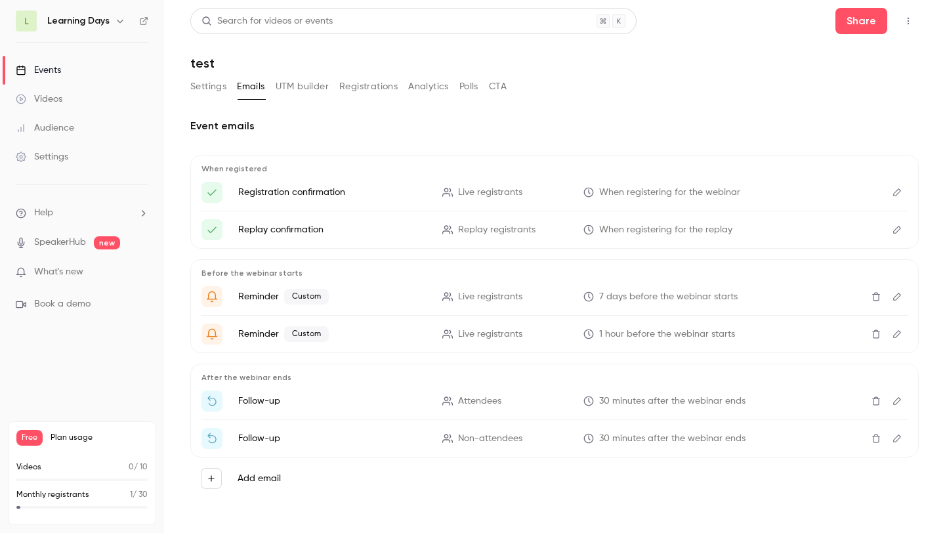
click at [287, 85] on button "UTM builder" at bounding box center [302, 86] width 53 height 21
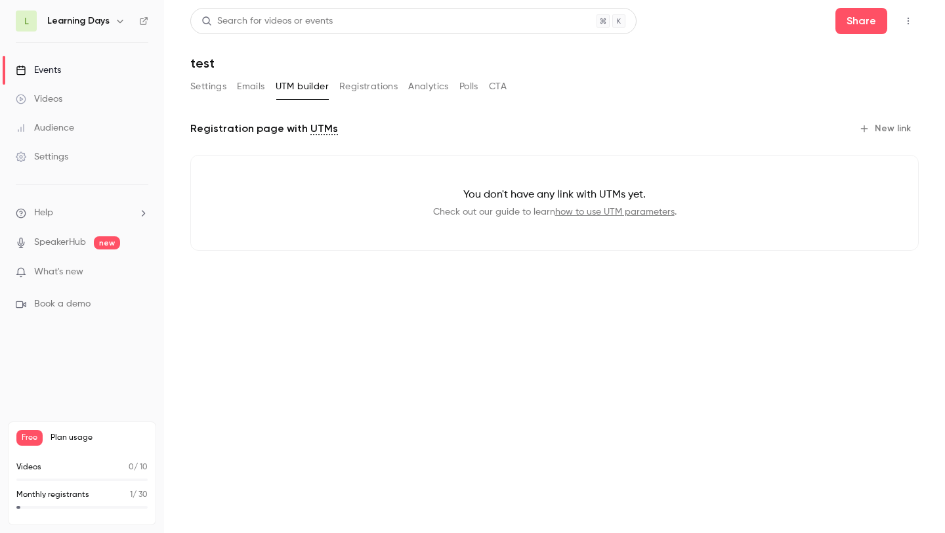
click at [101, 154] on link "Settings" at bounding box center [82, 156] width 164 height 29
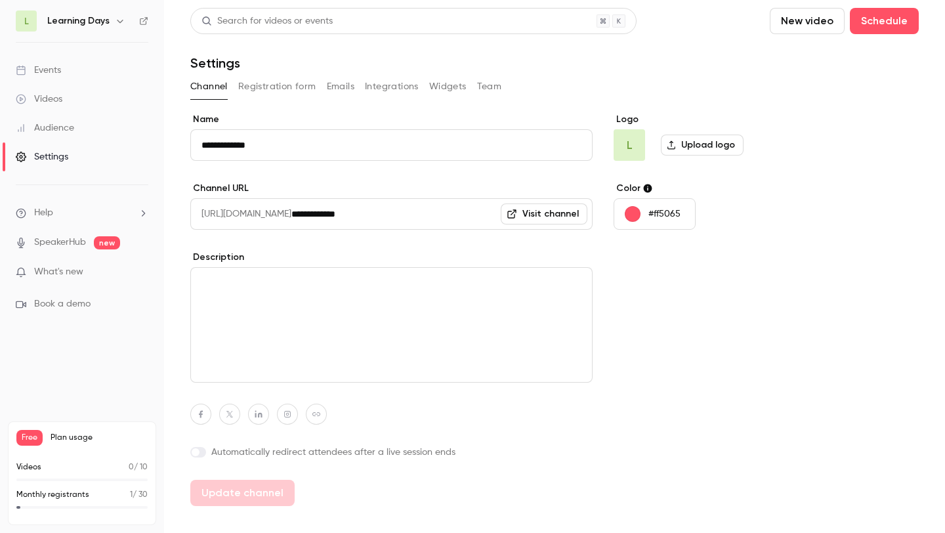
click at [208, 146] on input "**********" at bounding box center [391, 145] width 402 height 32
click at [195, 147] on input "**********" at bounding box center [391, 145] width 402 height 32
click at [326, 303] on textarea at bounding box center [391, 325] width 402 height 116
click at [275, 489] on button "Update channel" at bounding box center [242, 493] width 104 height 26
type input "**********"
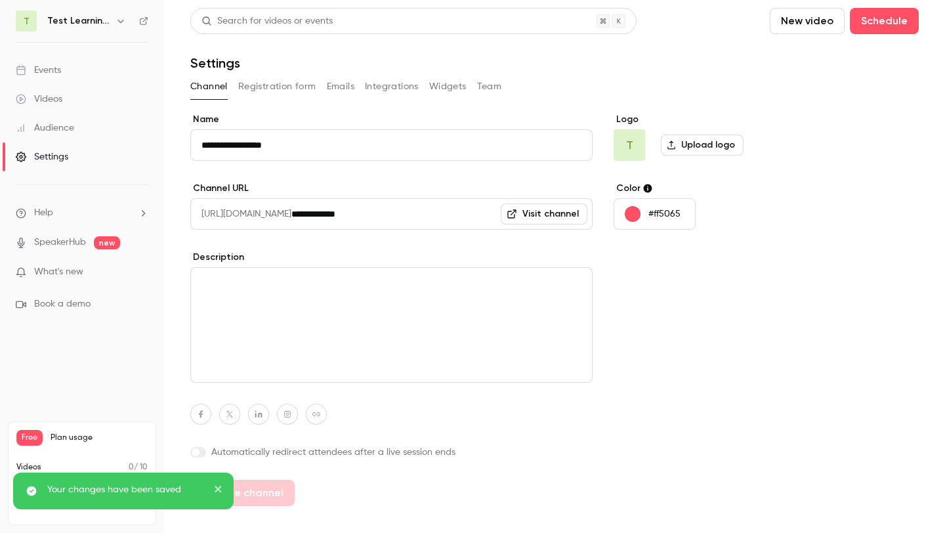
click at [268, 84] on button "Registration form" at bounding box center [277, 86] width 78 height 21
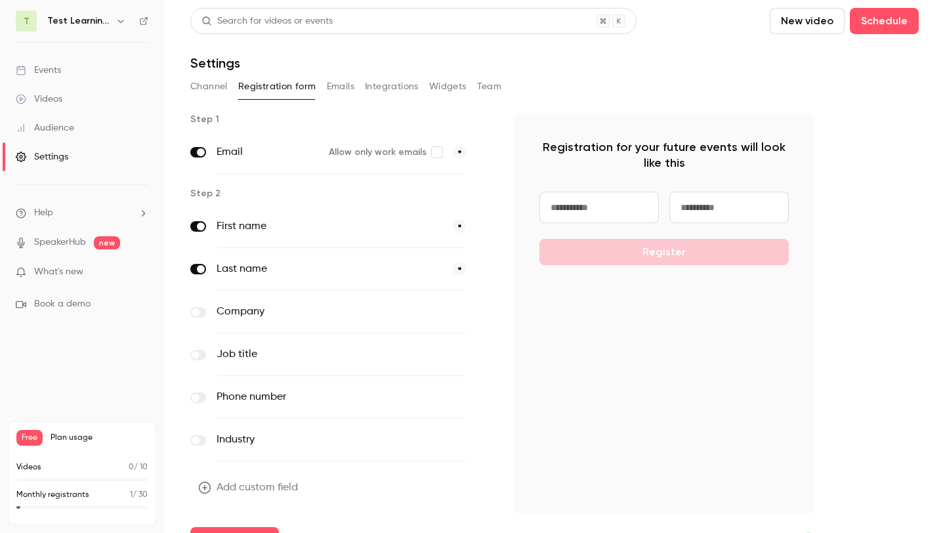
click at [381, 222] on label "First name" at bounding box center [330, 227] width 226 height 16
click at [466, 222] on div "First name *" at bounding box center [341, 226] width 302 height 43
click at [575, 194] on input at bounding box center [598, 208] width 119 height 32
click at [476, 188] on p "Step 2" at bounding box center [341, 193] width 302 height 13
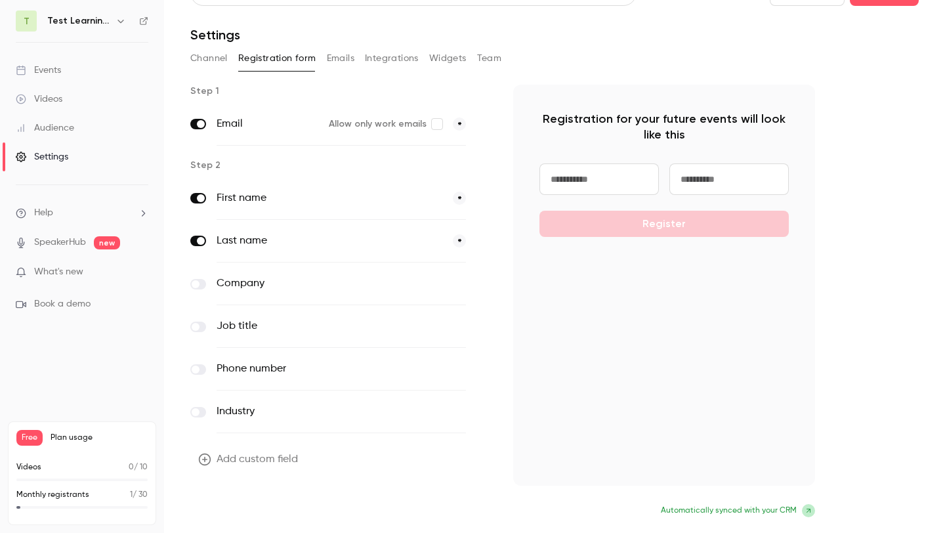
click at [239, 521] on button "Update form" at bounding box center [234, 512] width 89 height 26
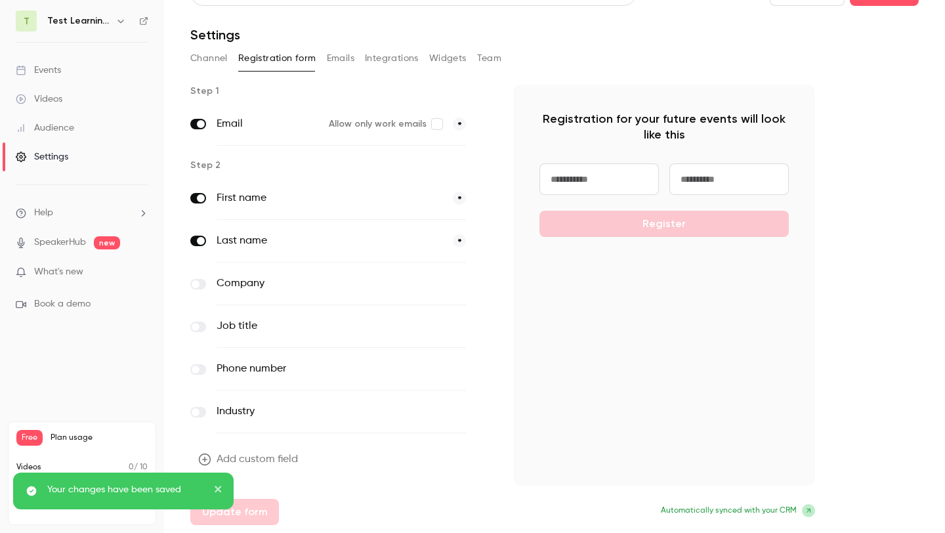
click at [441, 458] on div "Add custom field Update form" at bounding box center [341, 485] width 302 height 79
click at [203, 285] on label at bounding box center [198, 284] width 16 height 11
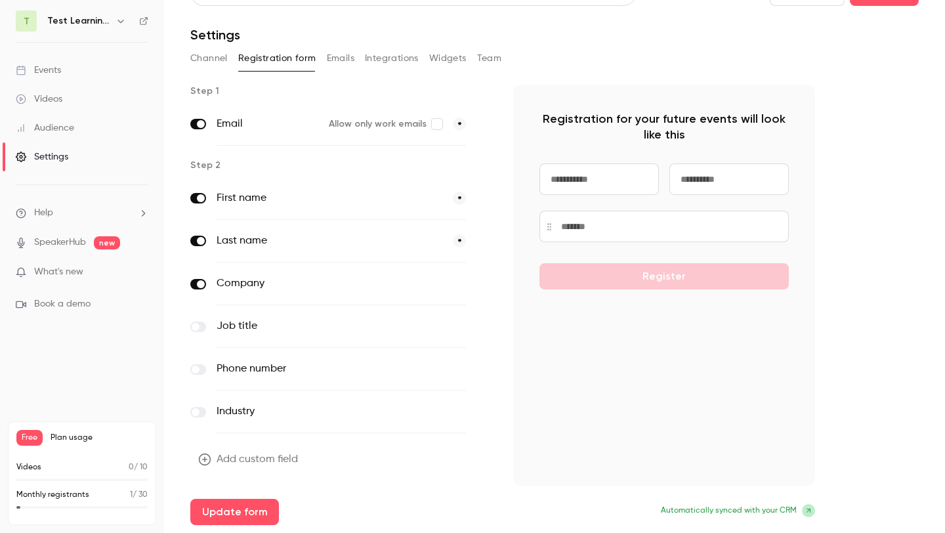
click at [205, 330] on div "Job title optional" at bounding box center [341, 326] width 302 height 43
click at [200, 367] on label at bounding box center [198, 369] width 16 height 11
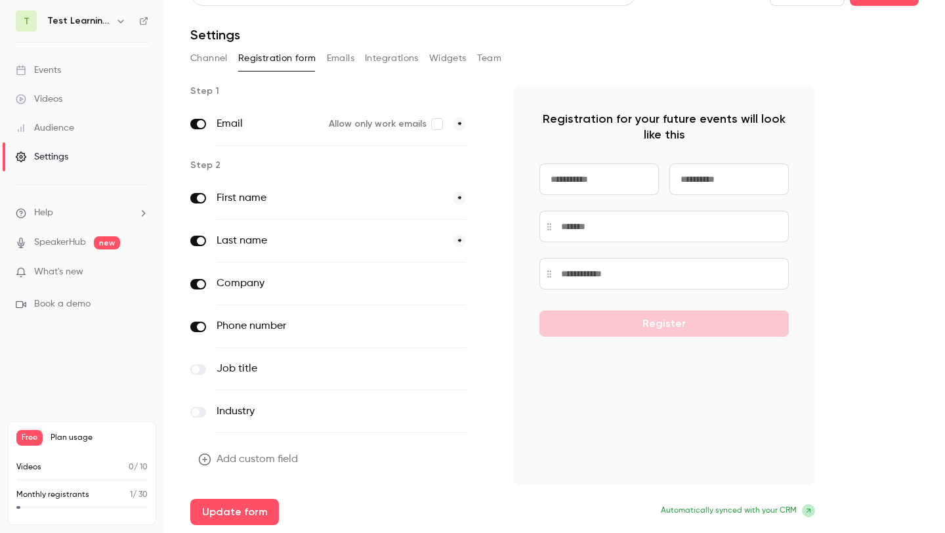
click at [201, 323] on span at bounding box center [201, 327] width 8 height 8
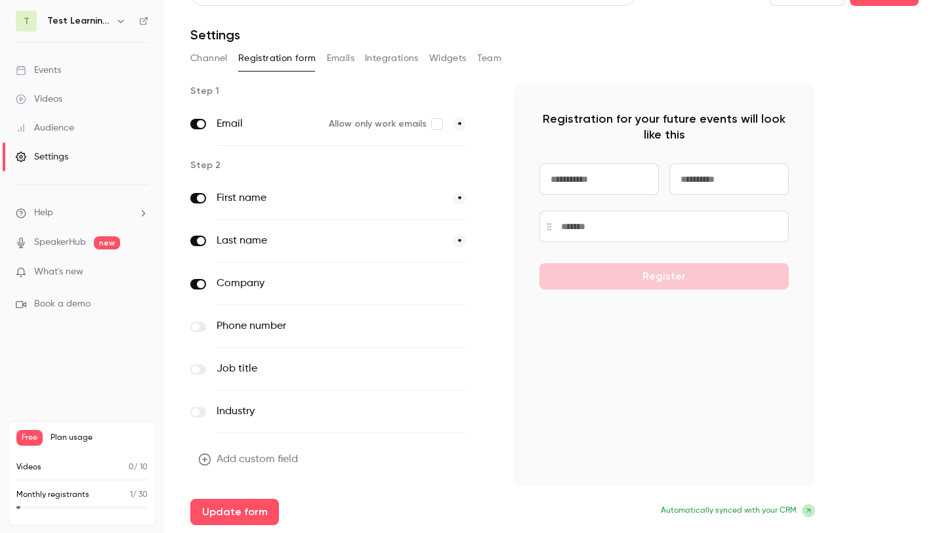
click at [201, 327] on label at bounding box center [198, 327] width 16 height 11
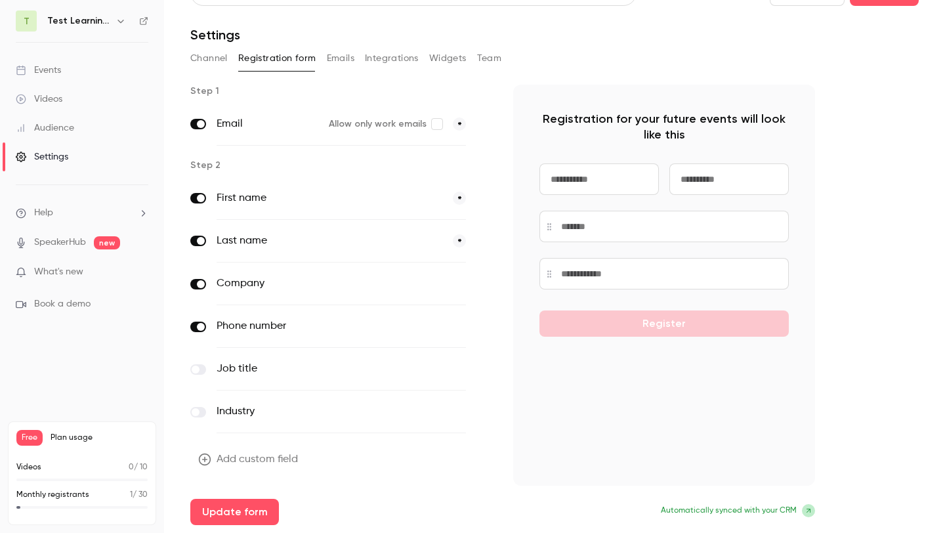
click at [201, 369] on label at bounding box center [198, 369] width 16 height 11
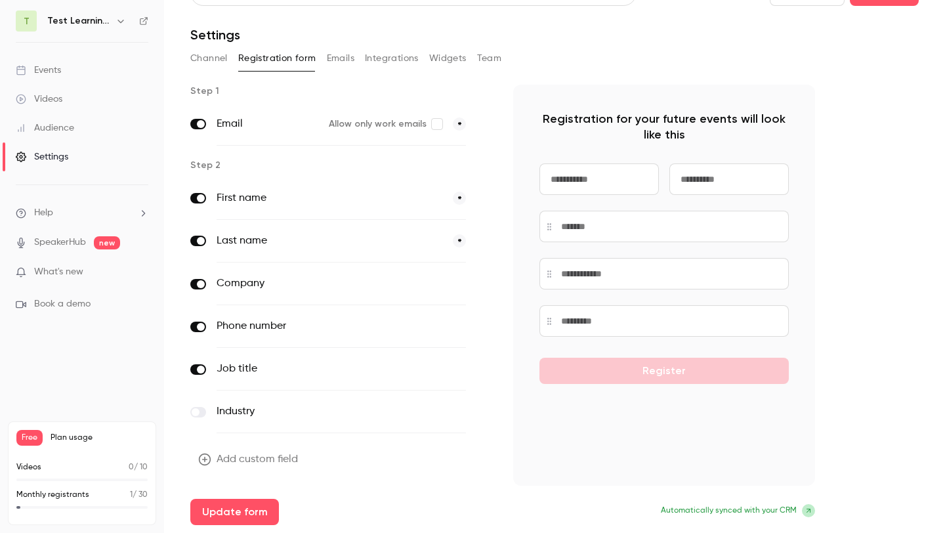
click at [767, 510] on span "Automatically synced with your CRM" at bounding box center [729, 511] width 136 height 12
click at [813, 509] on span at bounding box center [808, 510] width 13 height 13
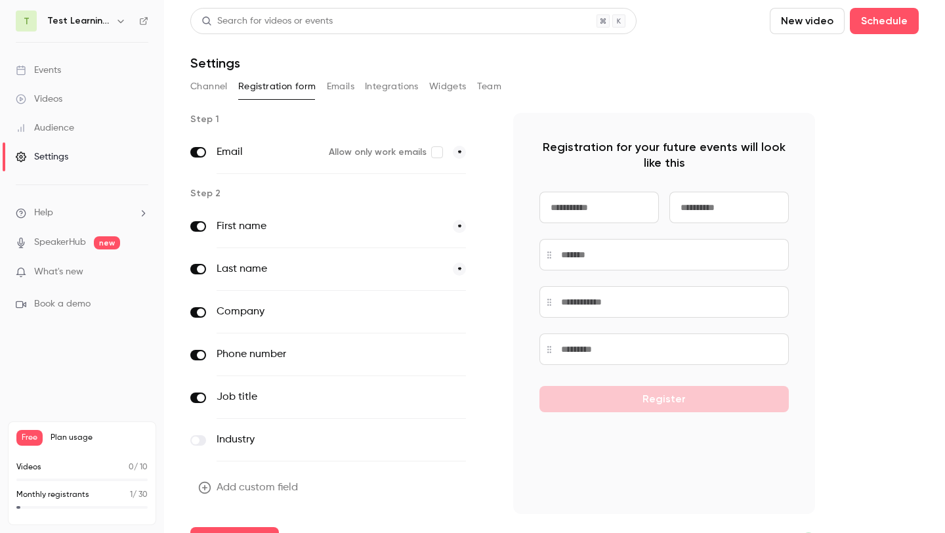
click at [345, 90] on button "Emails" at bounding box center [341, 86] width 28 height 21
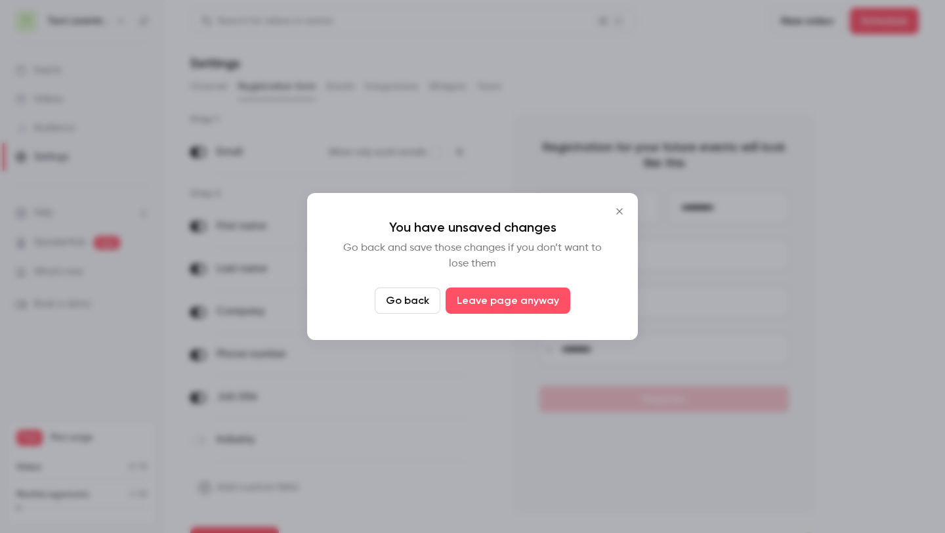
click at [617, 209] on icon "Close" at bounding box center [619, 211] width 6 height 6
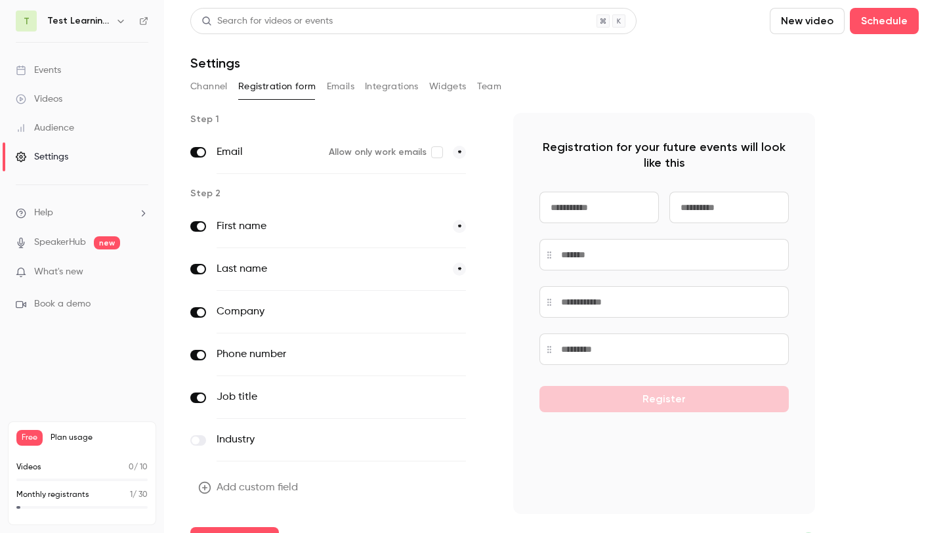
scroll to position [28, 0]
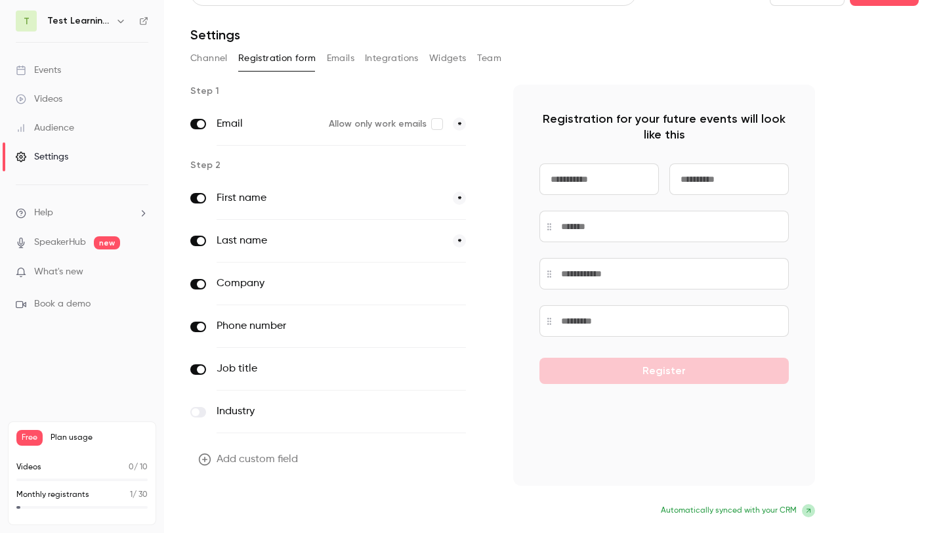
click at [231, 520] on button "Update form" at bounding box center [234, 512] width 89 height 26
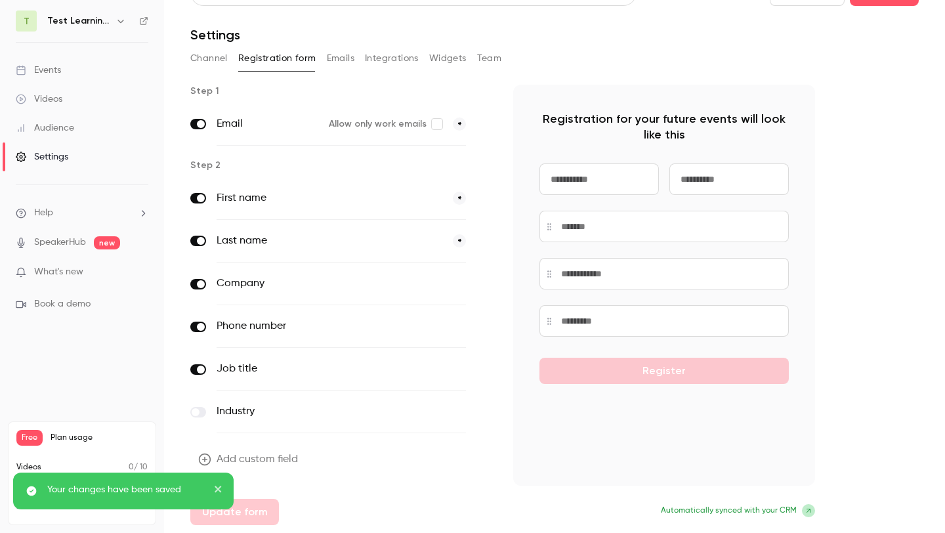
click at [343, 61] on button "Emails" at bounding box center [341, 58] width 28 height 21
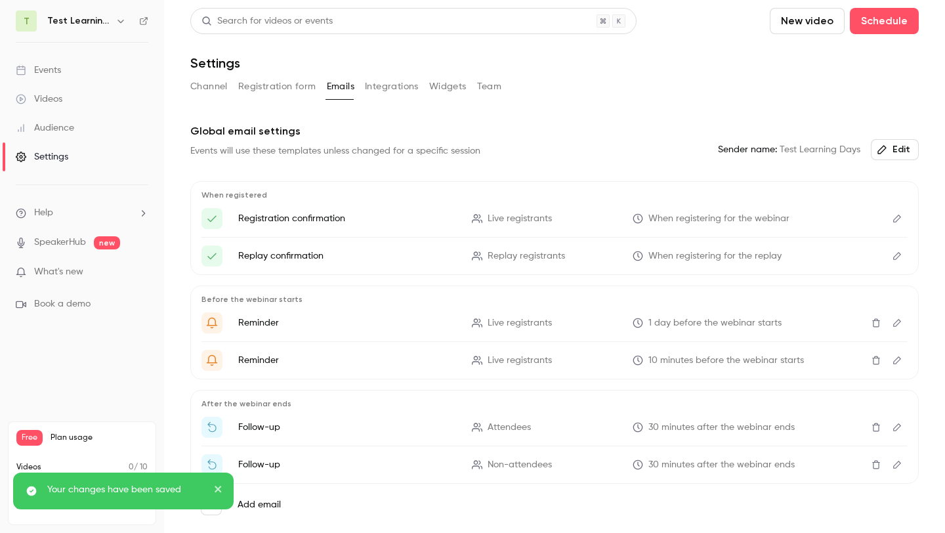
click at [392, 87] on button "Integrations" at bounding box center [392, 86] width 54 height 21
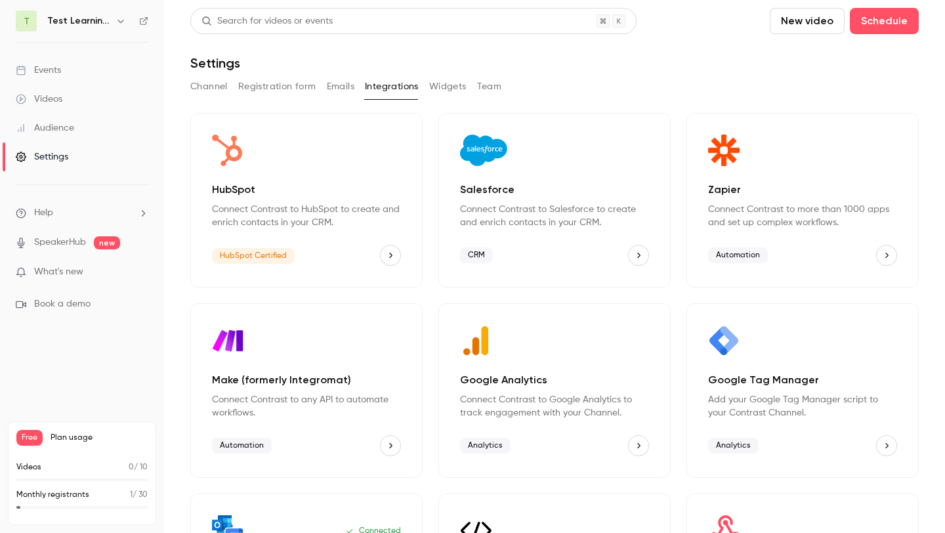
click at [397, 263] on button "HubSpot" at bounding box center [390, 255] width 21 height 21
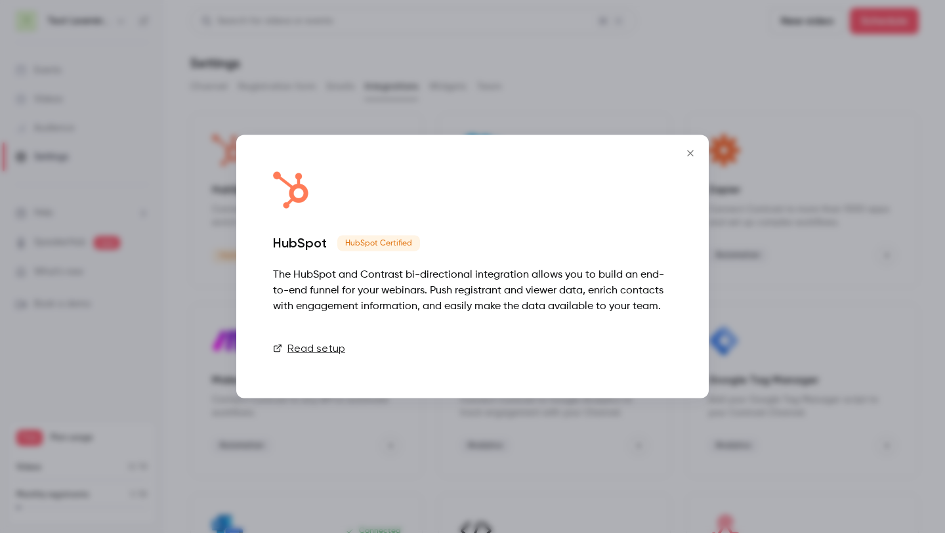
click at [640, 337] on link "Connect" at bounding box center [639, 348] width 66 height 26
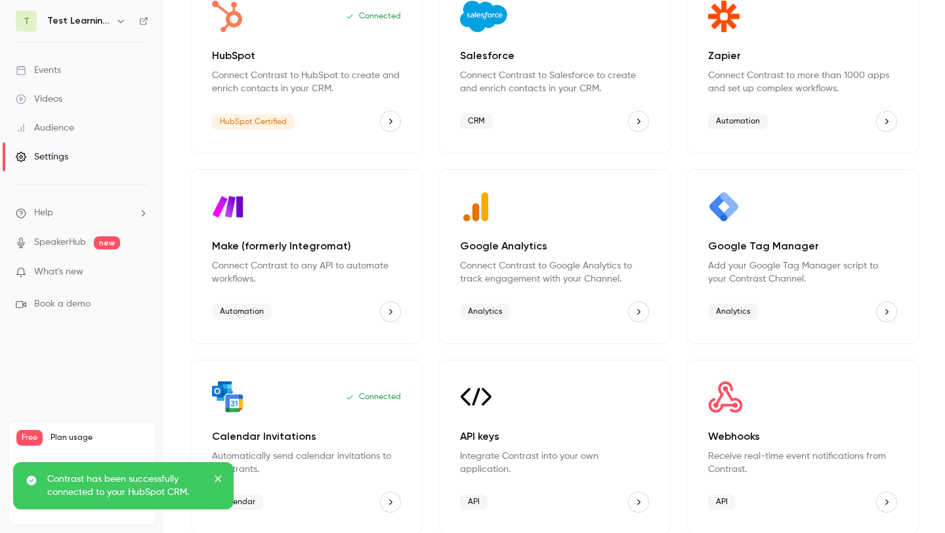
scroll to position [143, 0]
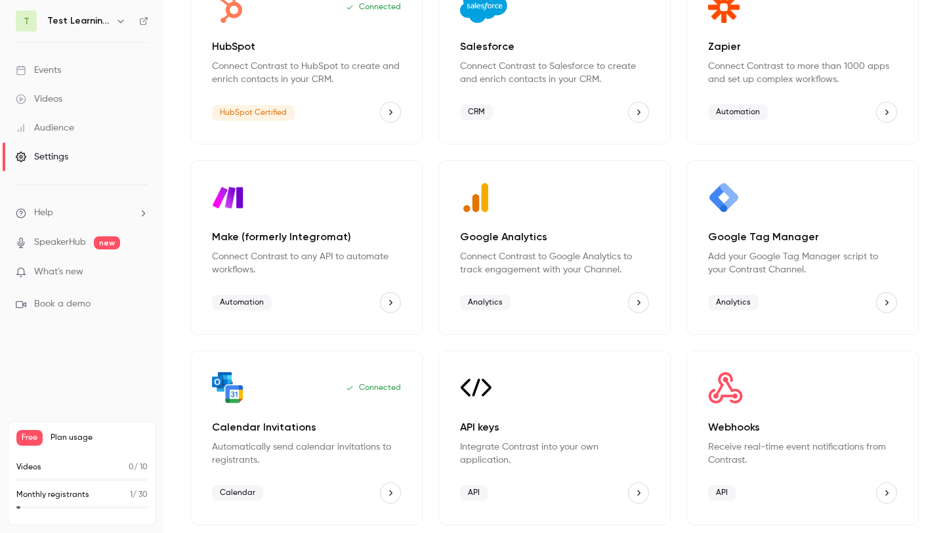
click at [392, 495] on icon "Calendar Invitations" at bounding box center [390, 492] width 9 height 9
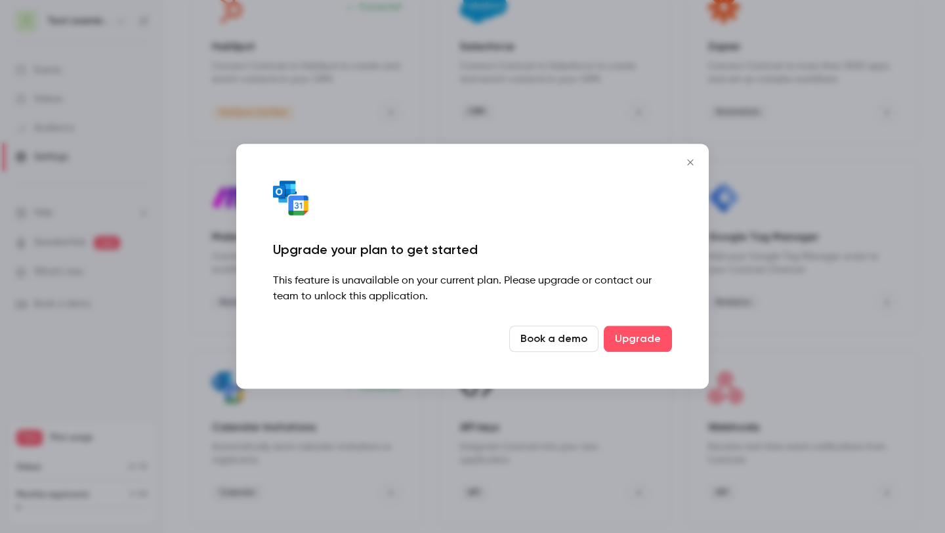
click at [528, 302] on div "This feature is unavailable on your current plan. Please upgrade or contact our…" at bounding box center [472, 290] width 399 height 32
click at [534, 332] on link "Book a demo" at bounding box center [553, 339] width 89 height 26
click at [686, 163] on icon "Close" at bounding box center [691, 162] width 16 height 11
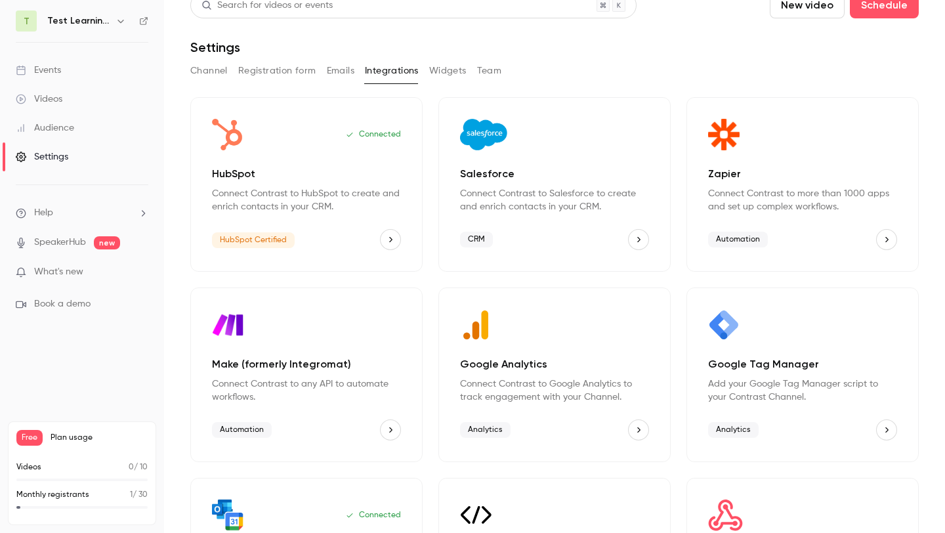
scroll to position [0, 0]
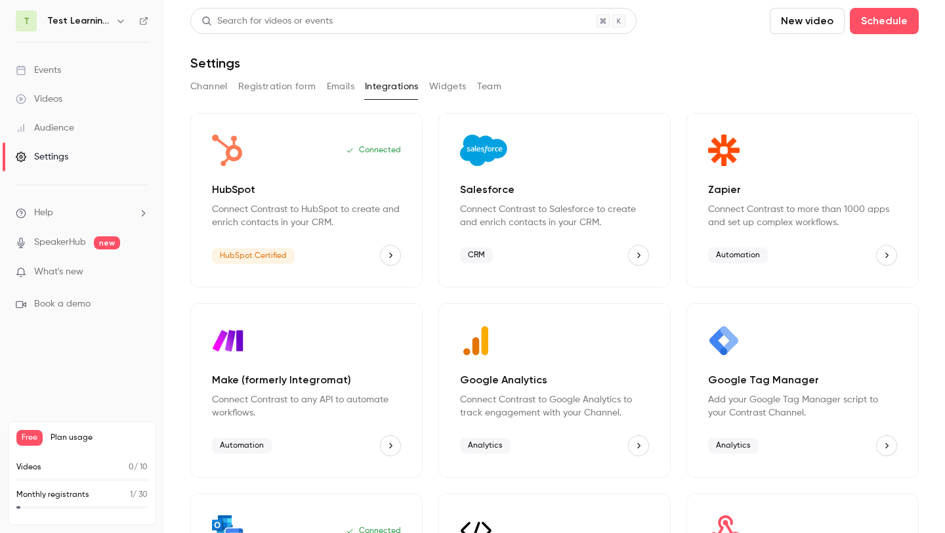
click at [453, 79] on button "Widgets" at bounding box center [447, 86] width 37 height 21
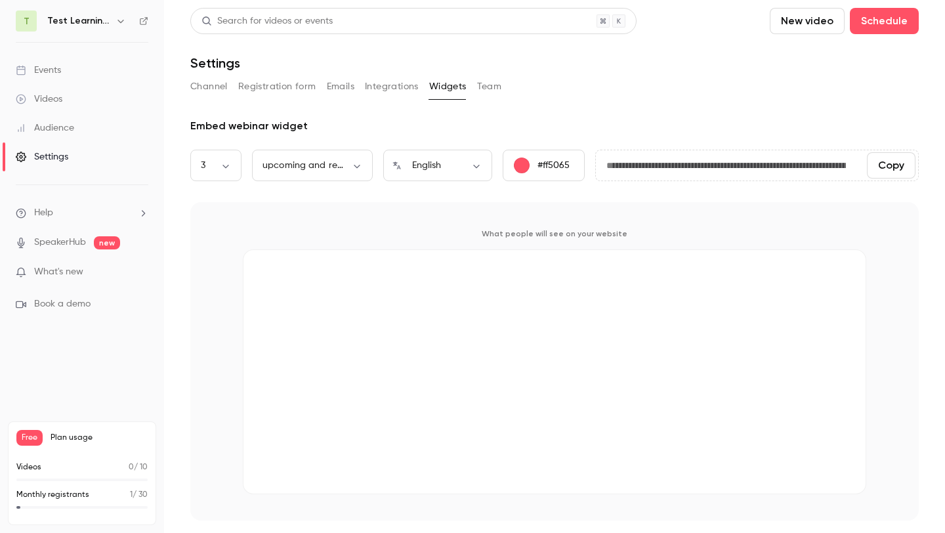
click at [493, 86] on button "Team" at bounding box center [489, 86] width 25 height 21
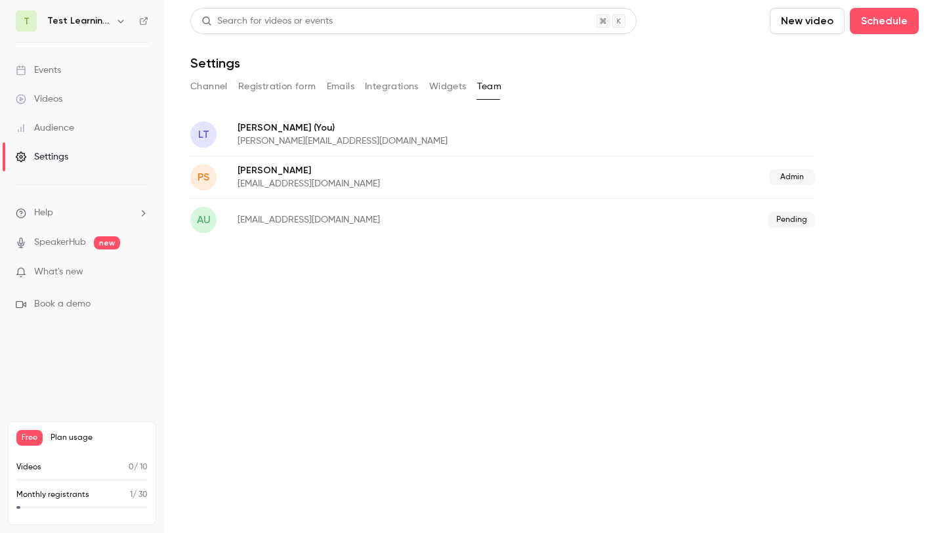
click at [249, 94] on button "Registration form" at bounding box center [277, 86] width 78 height 21
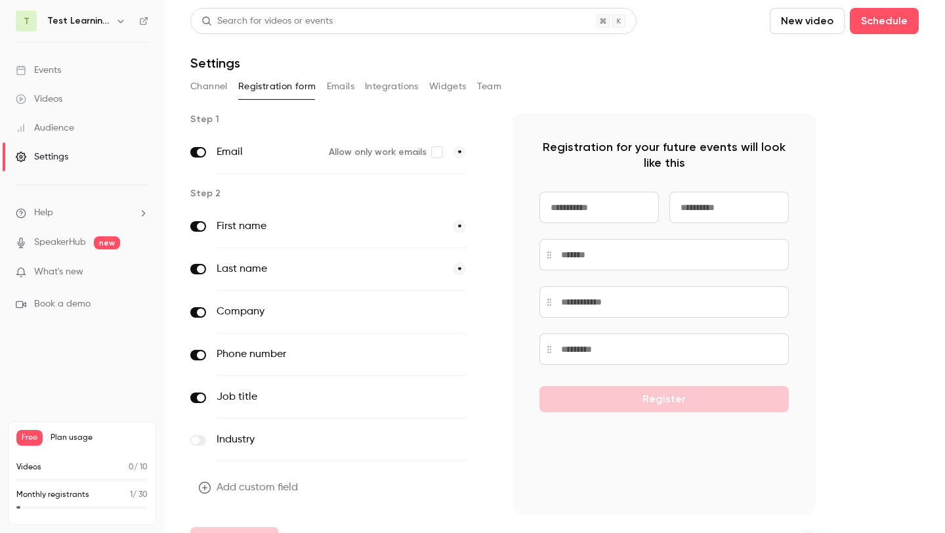
click at [223, 94] on button "Channel" at bounding box center [208, 86] width 37 height 21
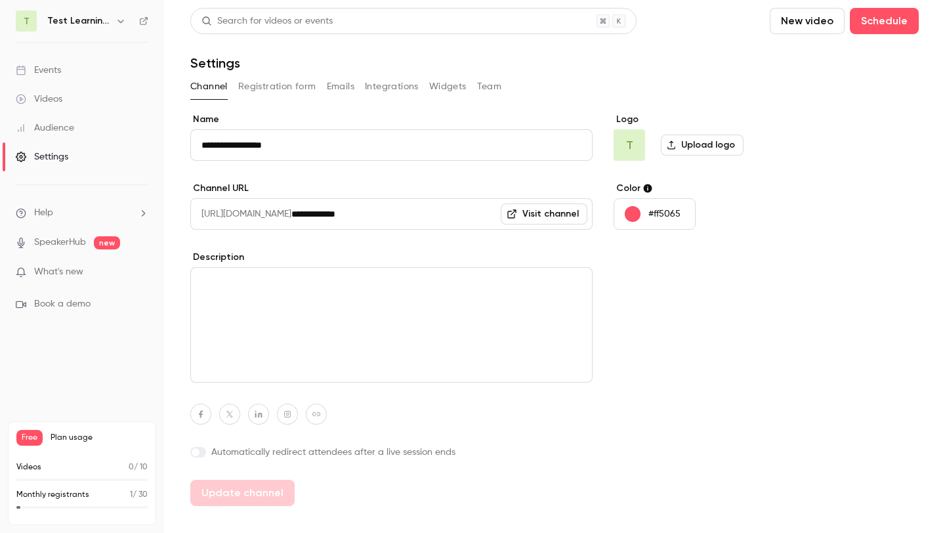
click at [77, 158] on link "Settings" at bounding box center [82, 156] width 164 height 29
click at [70, 163] on link "Settings" at bounding box center [82, 156] width 164 height 29
click at [799, 24] on button "New video" at bounding box center [807, 21] width 75 height 26
click at [818, 60] on div "Record" at bounding box center [855, 57] width 100 height 13
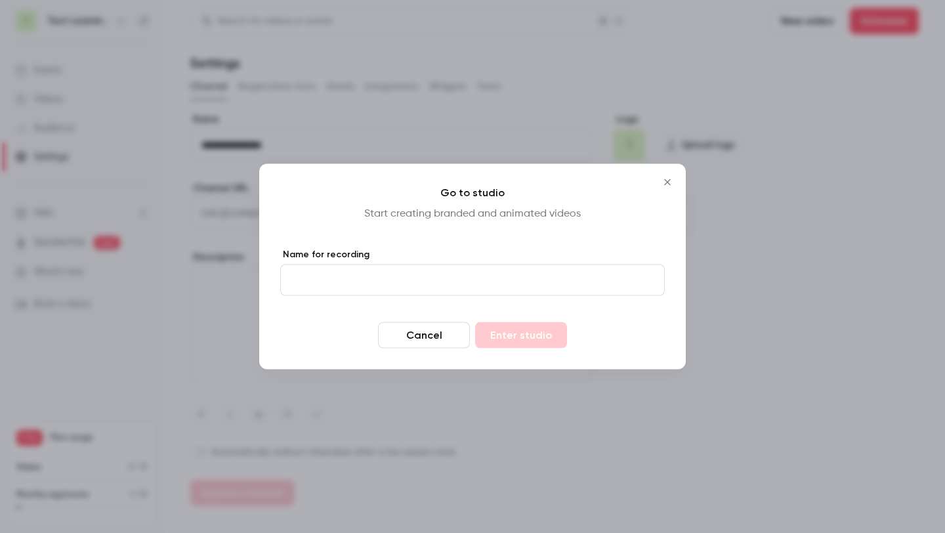
click at [426, 285] on input "Name for recording" at bounding box center [472, 280] width 385 height 32
type input "**********"
click at [527, 327] on button "Enter studio" at bounding box center [521, 335] width 92 height 26
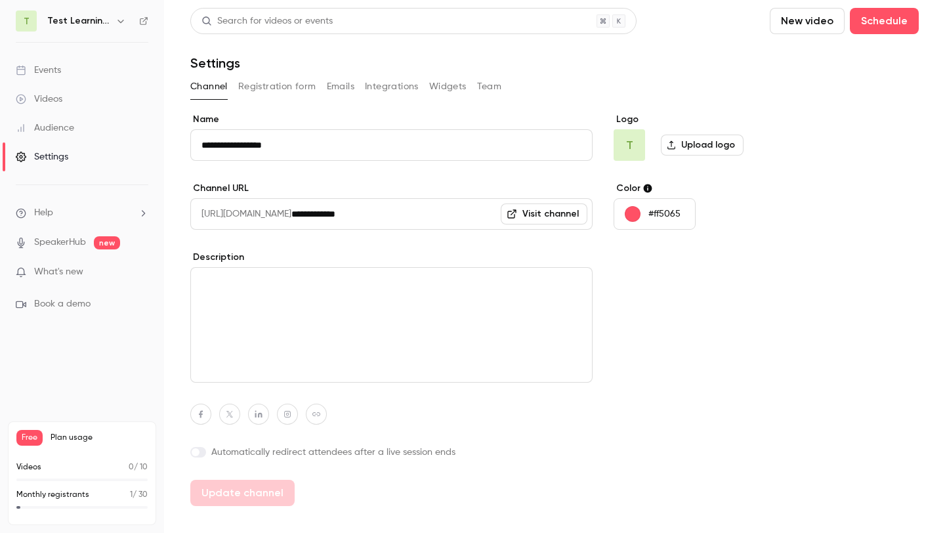
click at [809, 15] on button "New video" at bounding box center [807, 21] width 75 height 26
click at [635, 216] on div at bounding box center [472, 266] width 945 height 533
click at [646, 211] on button "#ff5065" at bounding box center [655, 214] width 82 height 32
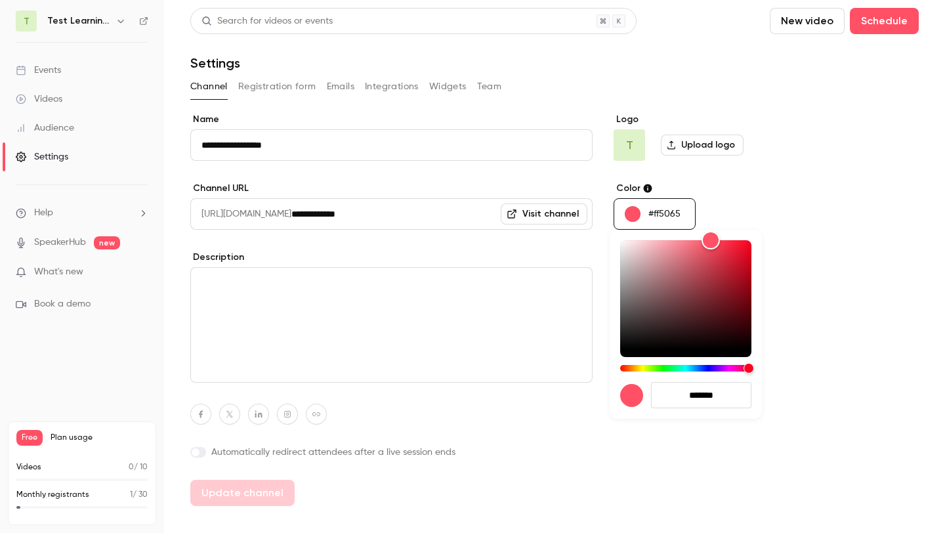
click at [640, 216] on div at bounding box center [472, 266] width 945 height 533
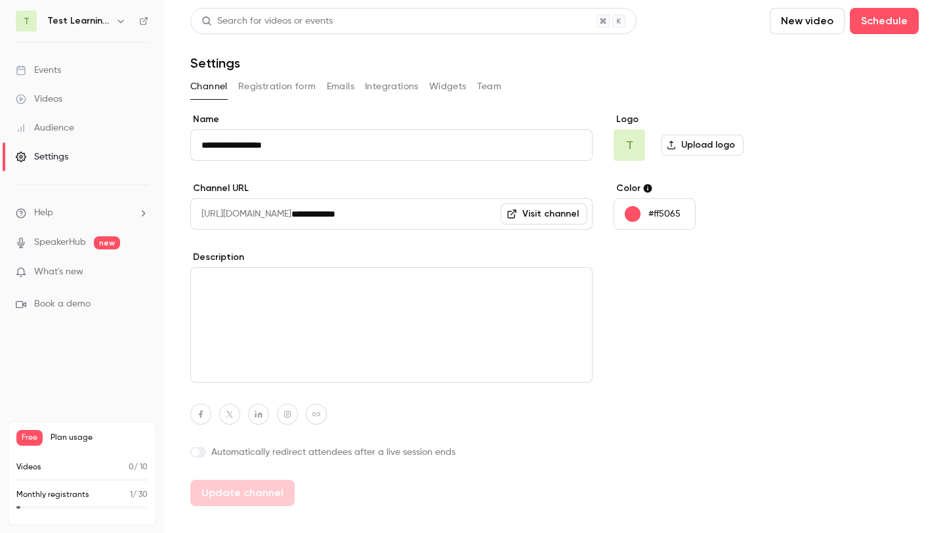
click at [589, 251] on label "Description" at bounding box center [391, 257] width 402 height 13
click at [514, 341] on textarea at bounding box center [391, 325] width 402 height 116
click at [793, 8] on button "New video" at bounding box center [807, 21] width 75 height 26
click at [788, 62] on icon at bounding box center [789, 57] width 11 height 11
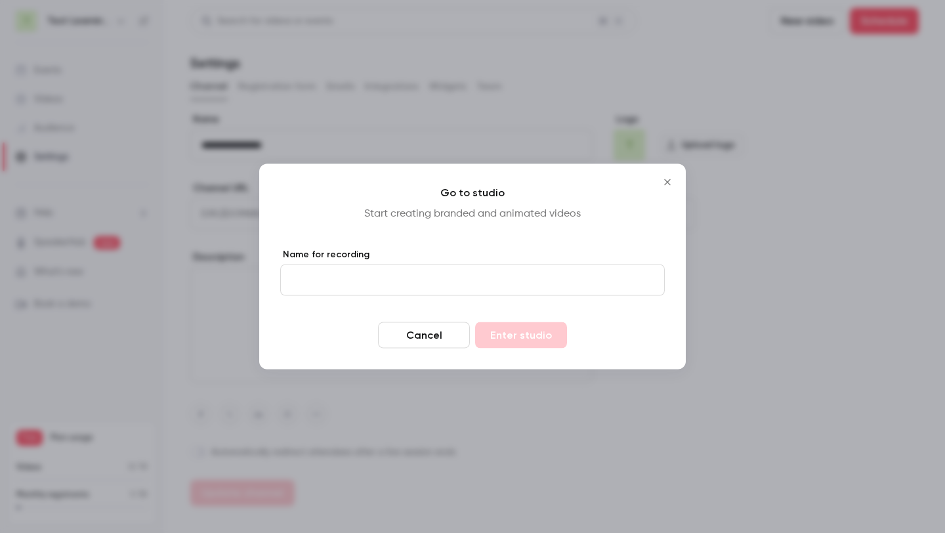
click at [511, 287] on input "Name for recording" at bounding box center [472, 280] width 385 height 32
type input "**********"
click at [508, 333] on button "Enter studio" at bounding box center [521, 335] width 92 height 26
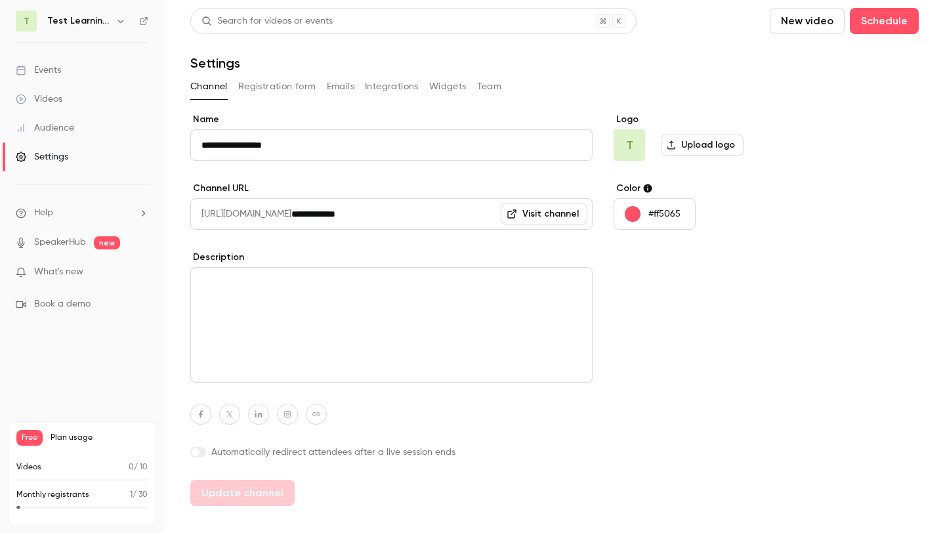
click at [32, 69] on div "Events" at bounding box center [38, 70] width 45 height 13
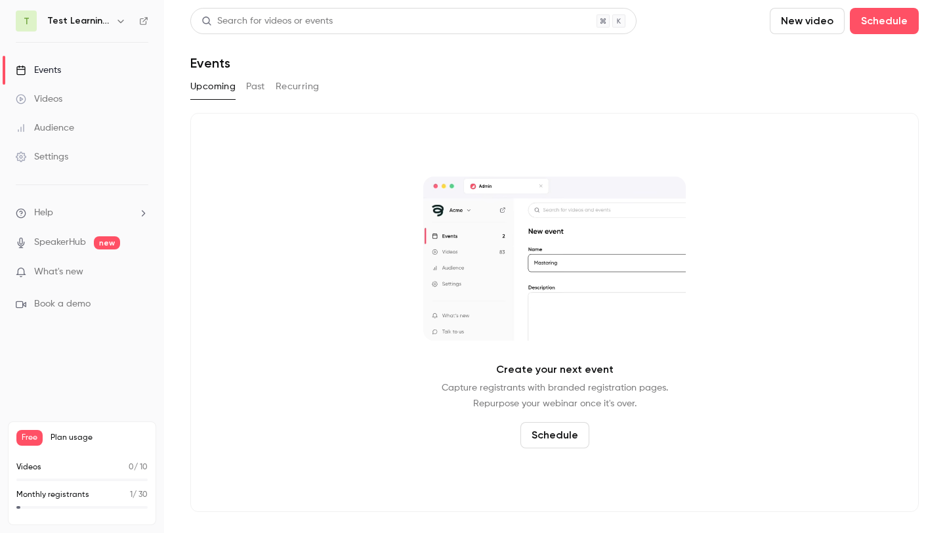
click at [792, 6] on main "Search for videos or events New video Schedule Events Upcoming Past Recurring C…" at bounding box center [554, 266] width 781 height 533
click at [792, 14] on button "New video" at bounding box center [807, 21] width 75 height 26
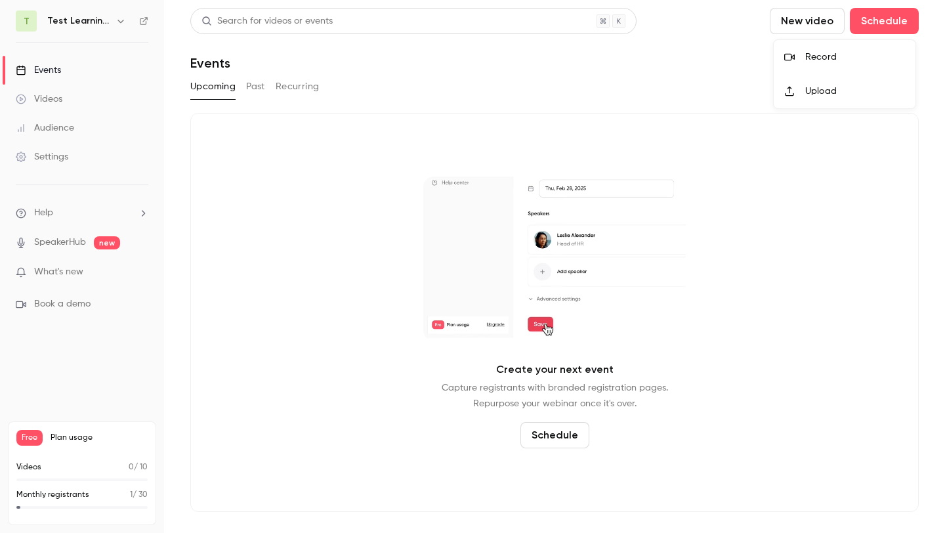
click at [791, 65] on li "Record" at bounding box center [845, 57] width 142 height 34
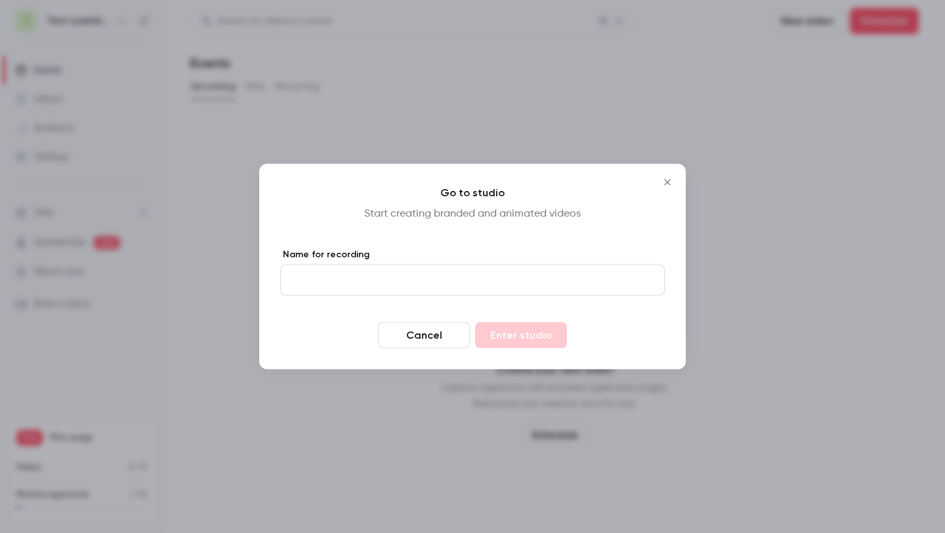
click at [512, 270] on input "Name for recording" at bounding box center [472, 280] width 385 height 32
type input "**********"
click at [537, 341] on button "Enter studio" at bounding box center [521, 335] width 92 height 26
